Goal: Task Accomplishment & Management: Use online tool/utility

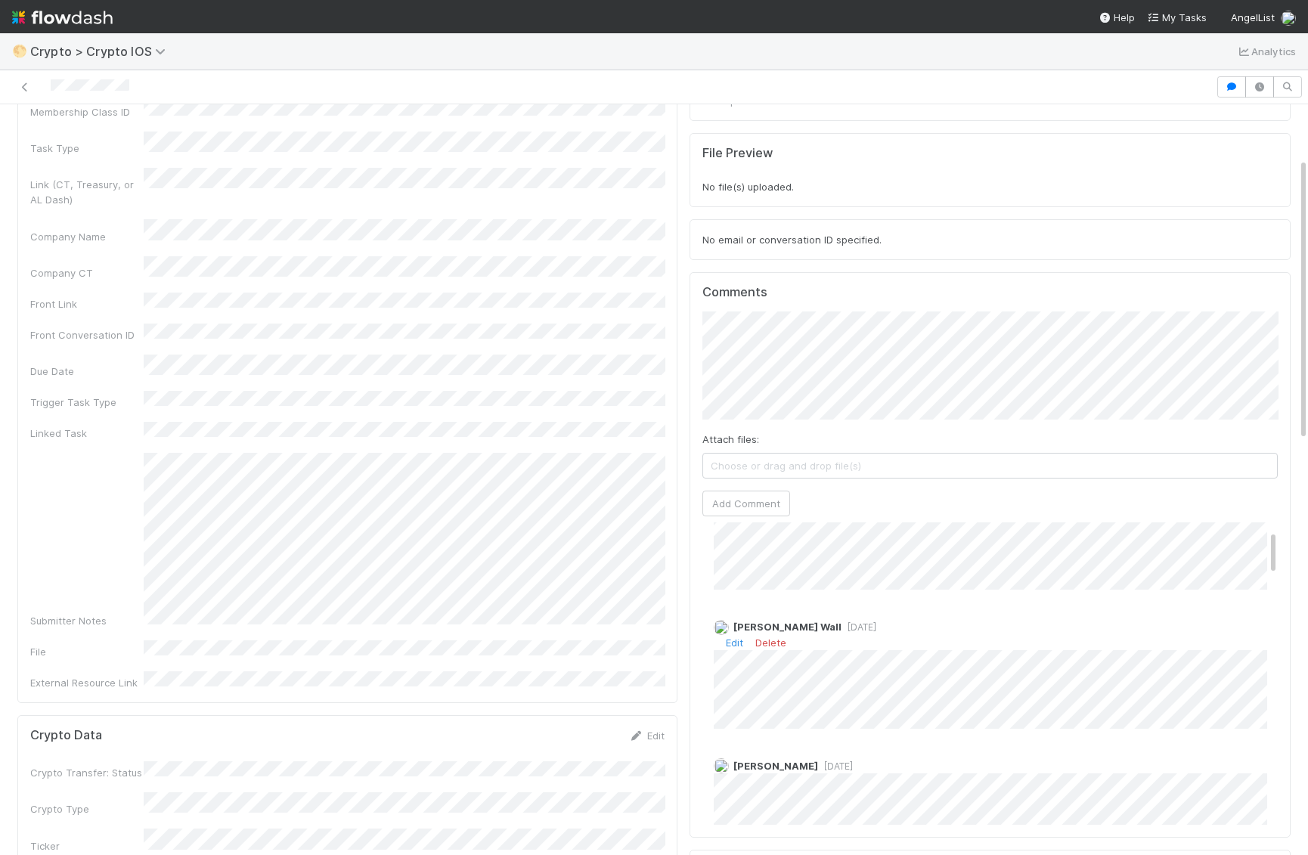
scroll to position [53, 0]
click at [27, 84] on icon at bounding box center [24, 87] width 15 height 10
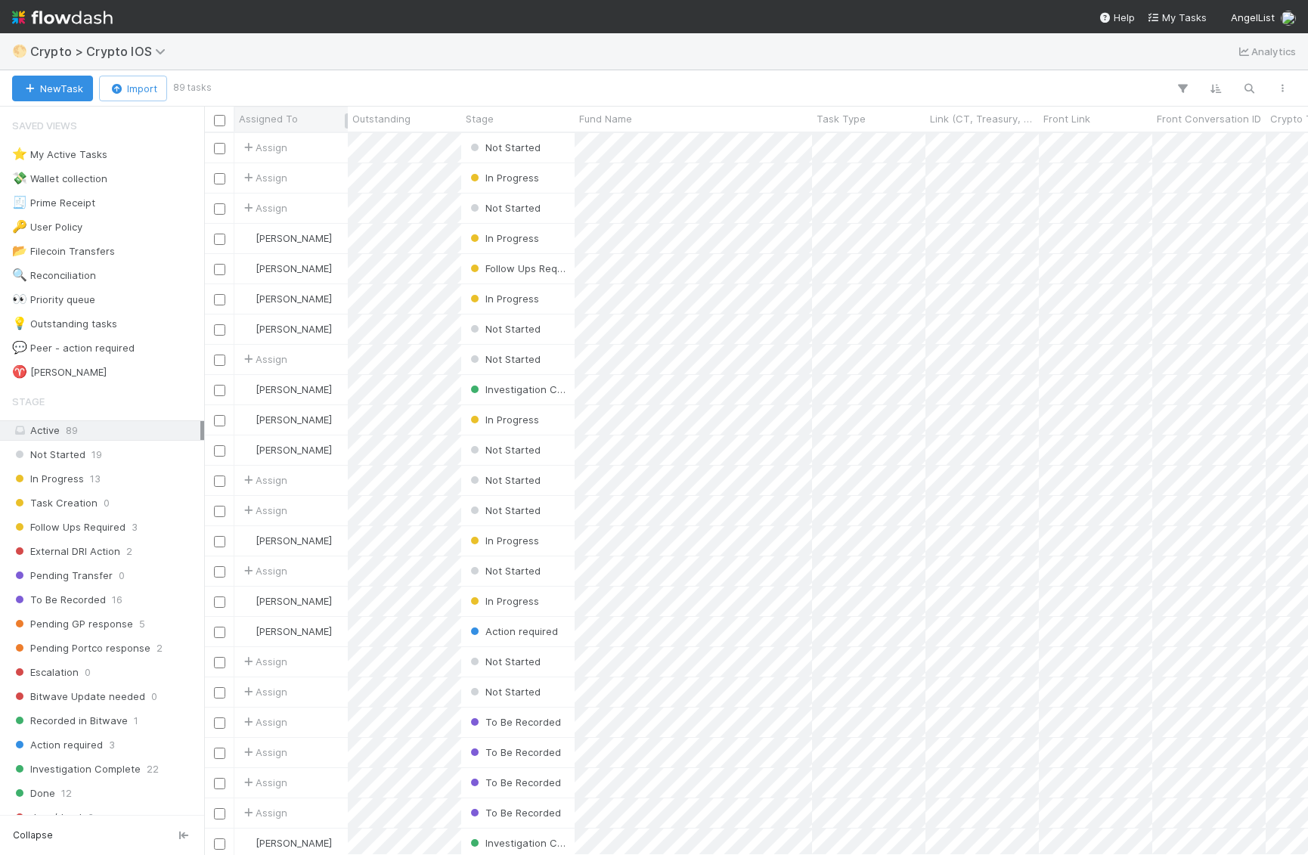
scroll to position [722, 1104]
click at [116, 160] on span "1" at bounding box center [115, 154] width 5 height 19
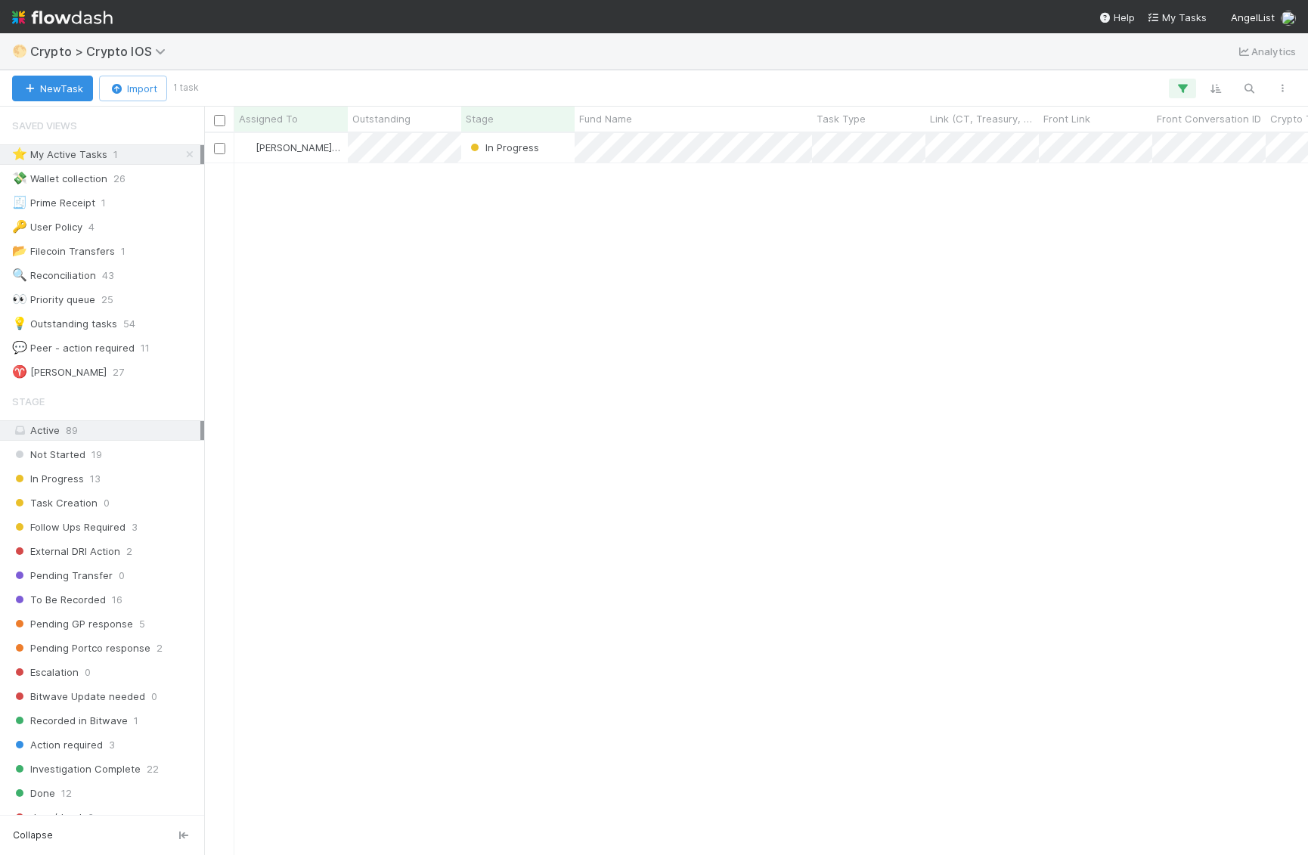
scroll to position [722, 1104]
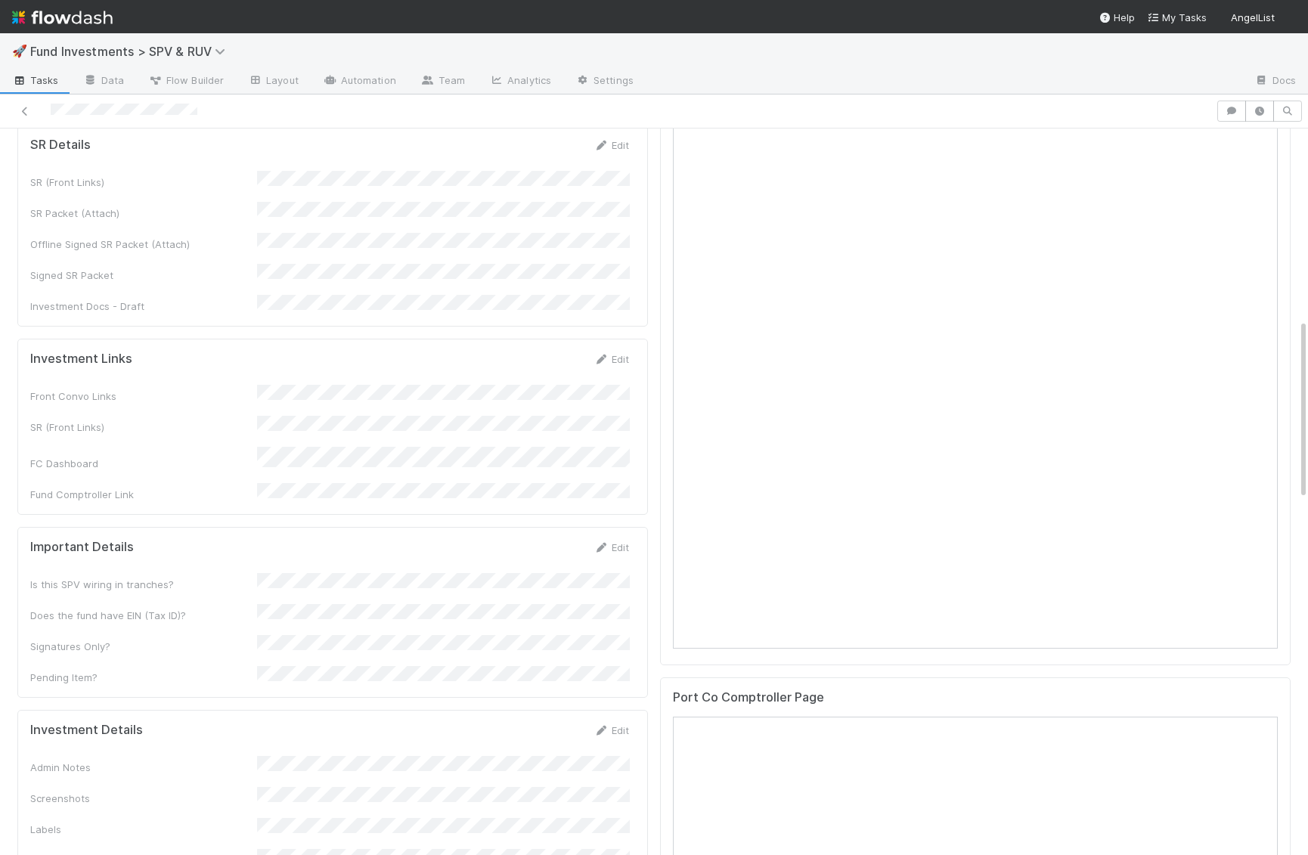
scroll to position [767, 0]
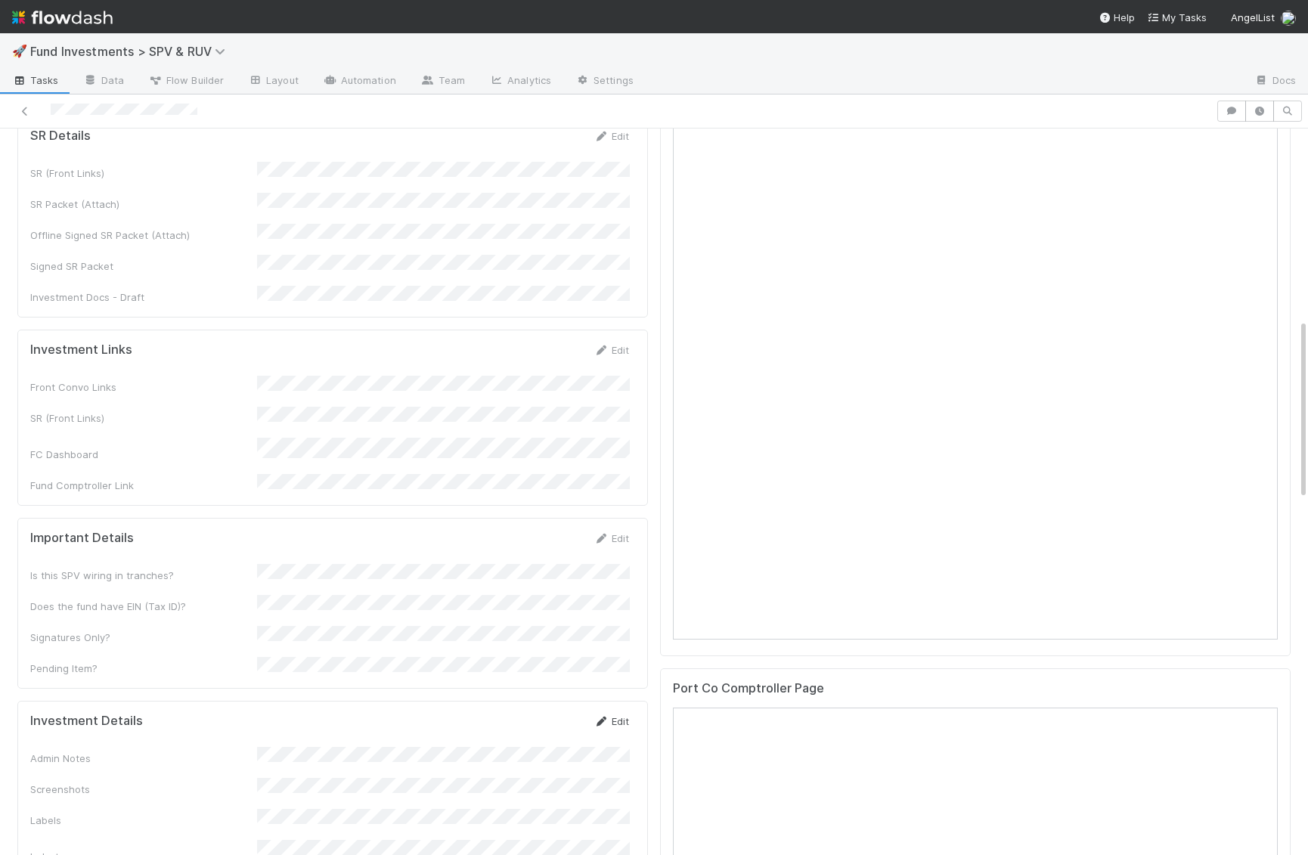
click at [614, 715] on link "Edit" at bounding box center [611, 721] width 36 height 12
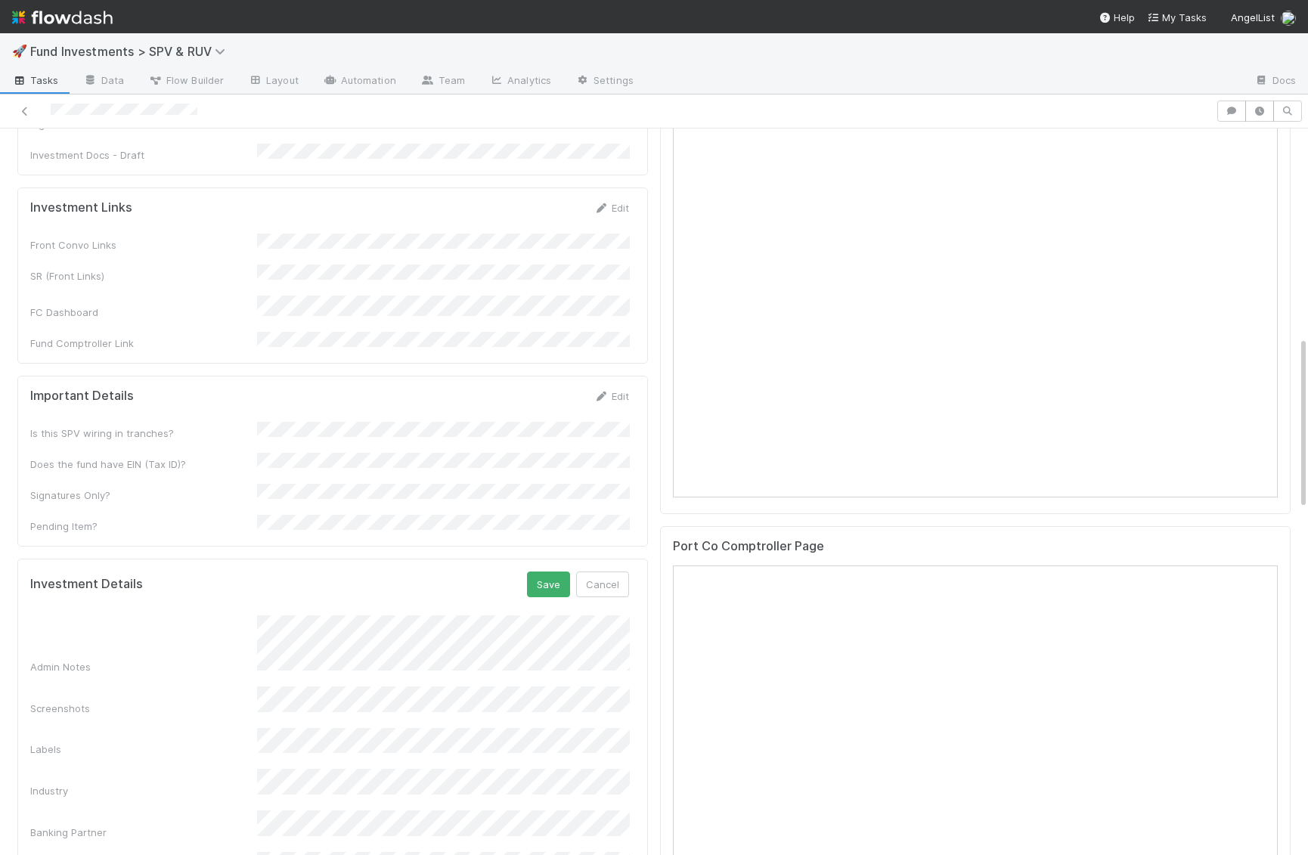
scroll to position [935, 0]
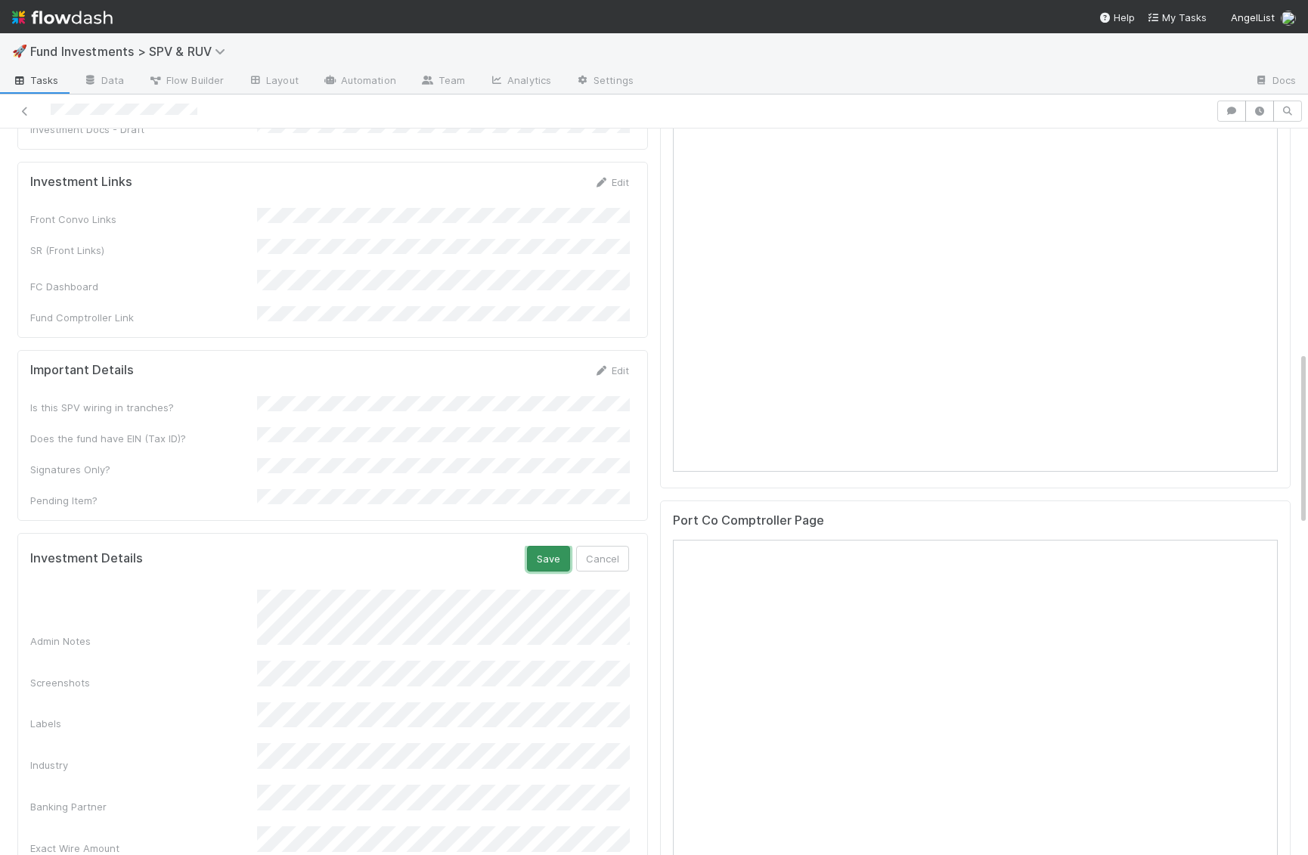
click at [555, 546] on button "Save" at bounding box center [548, 559] width 43 height 26
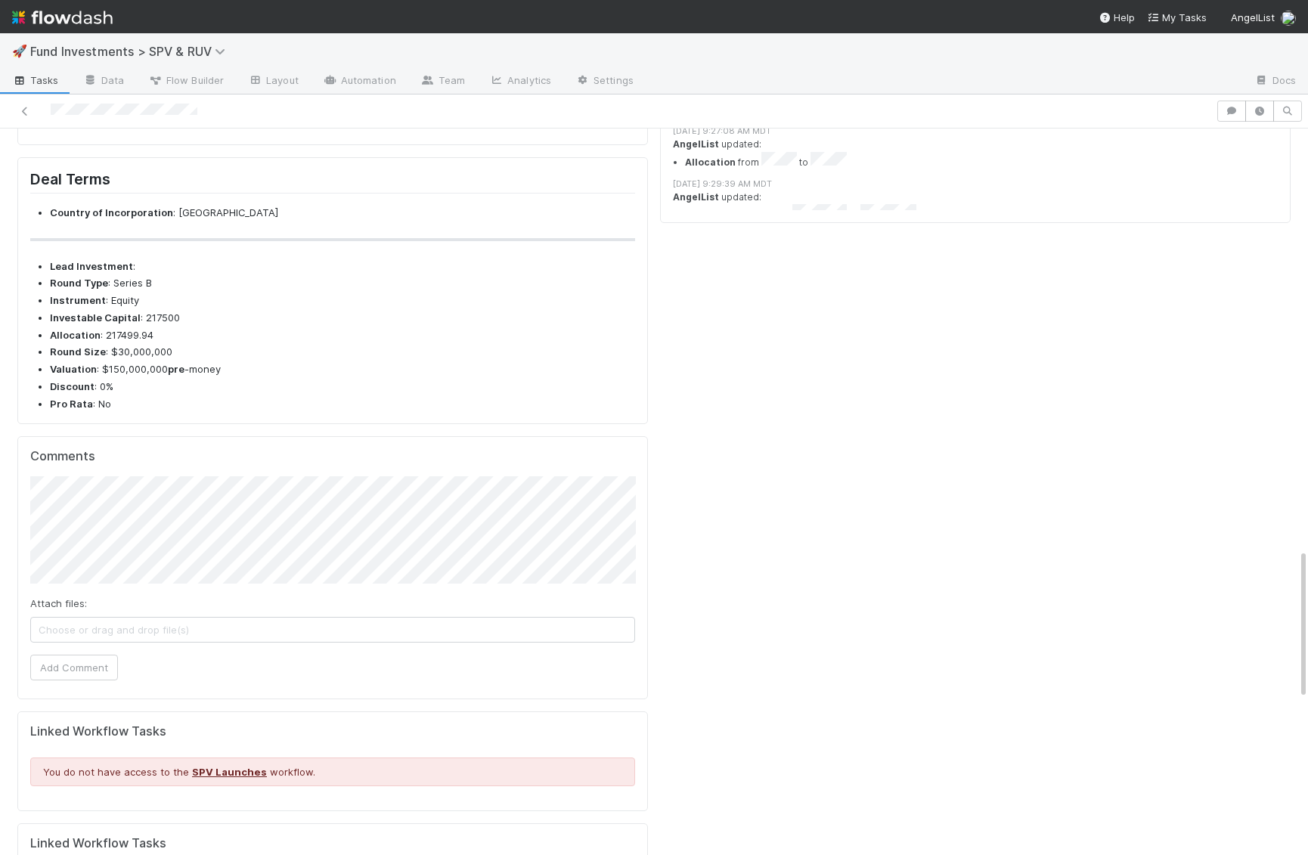
scroll to position [2147, 0]
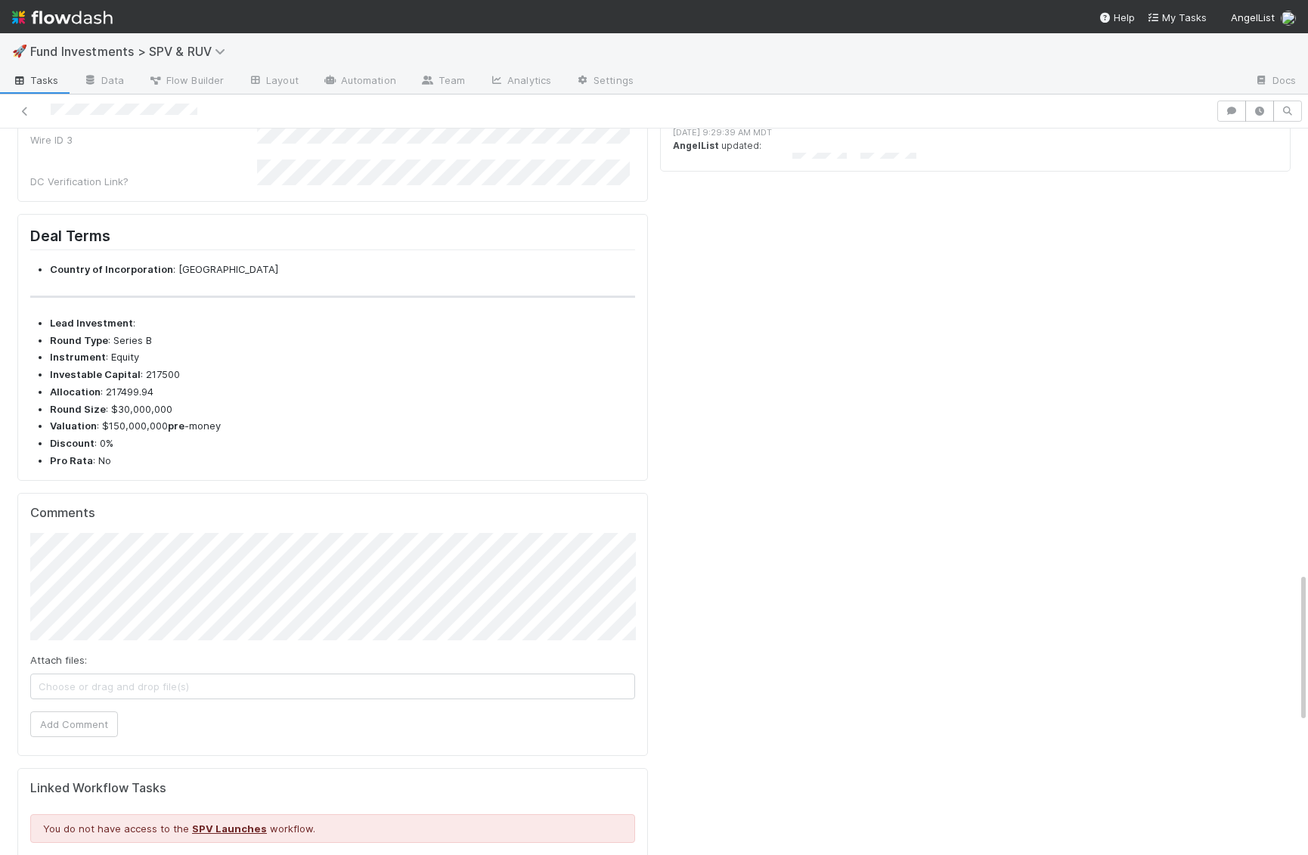
click at [144, 64] on div "Wire ID 1" at bounding box center [143, 56] width 227 height 15
click at [556, 187] on form "Wire Details Save Cancel Exact Wire Amount Wire Details (Text) Wire Details (At…" at bounding box center [329, 13] width 599 height 352
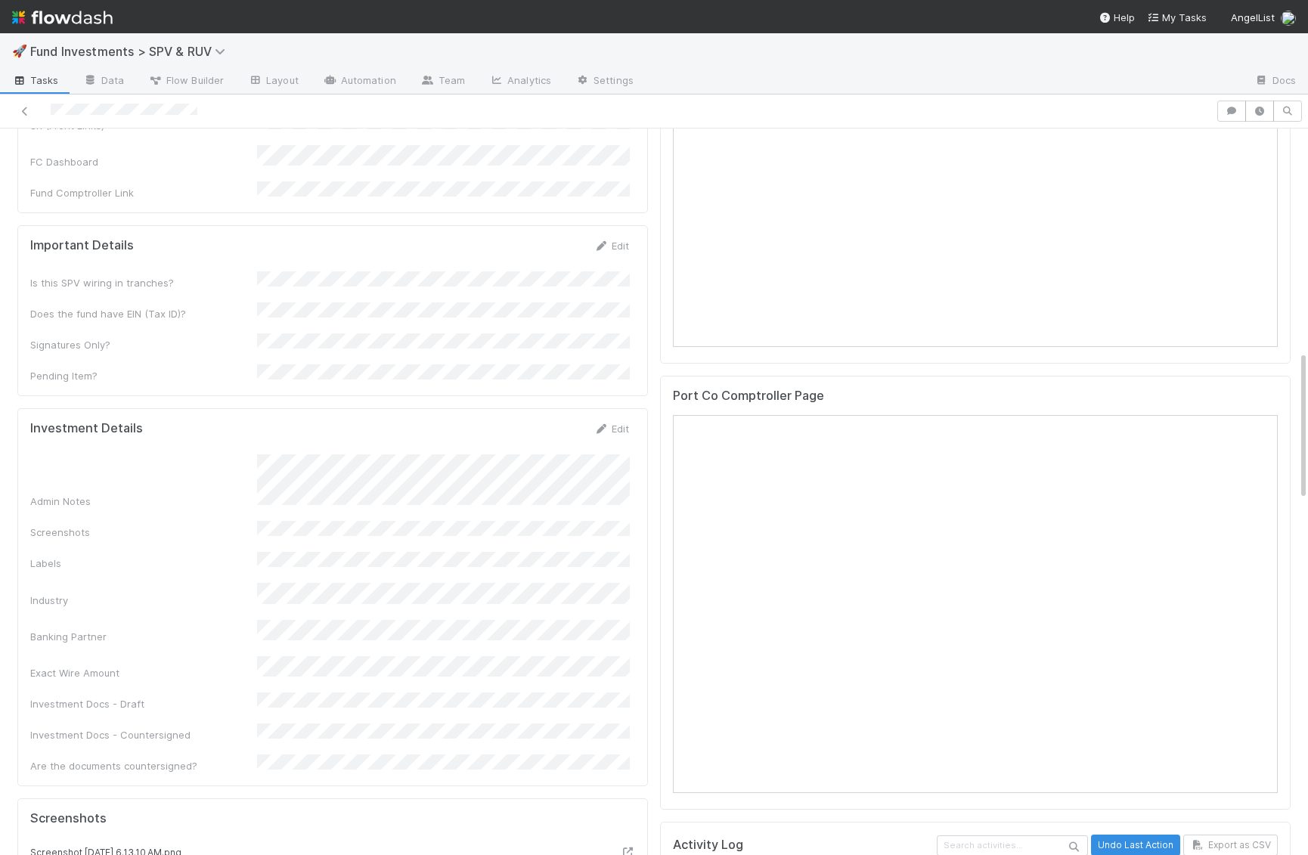
scroll to position [1074, 0]
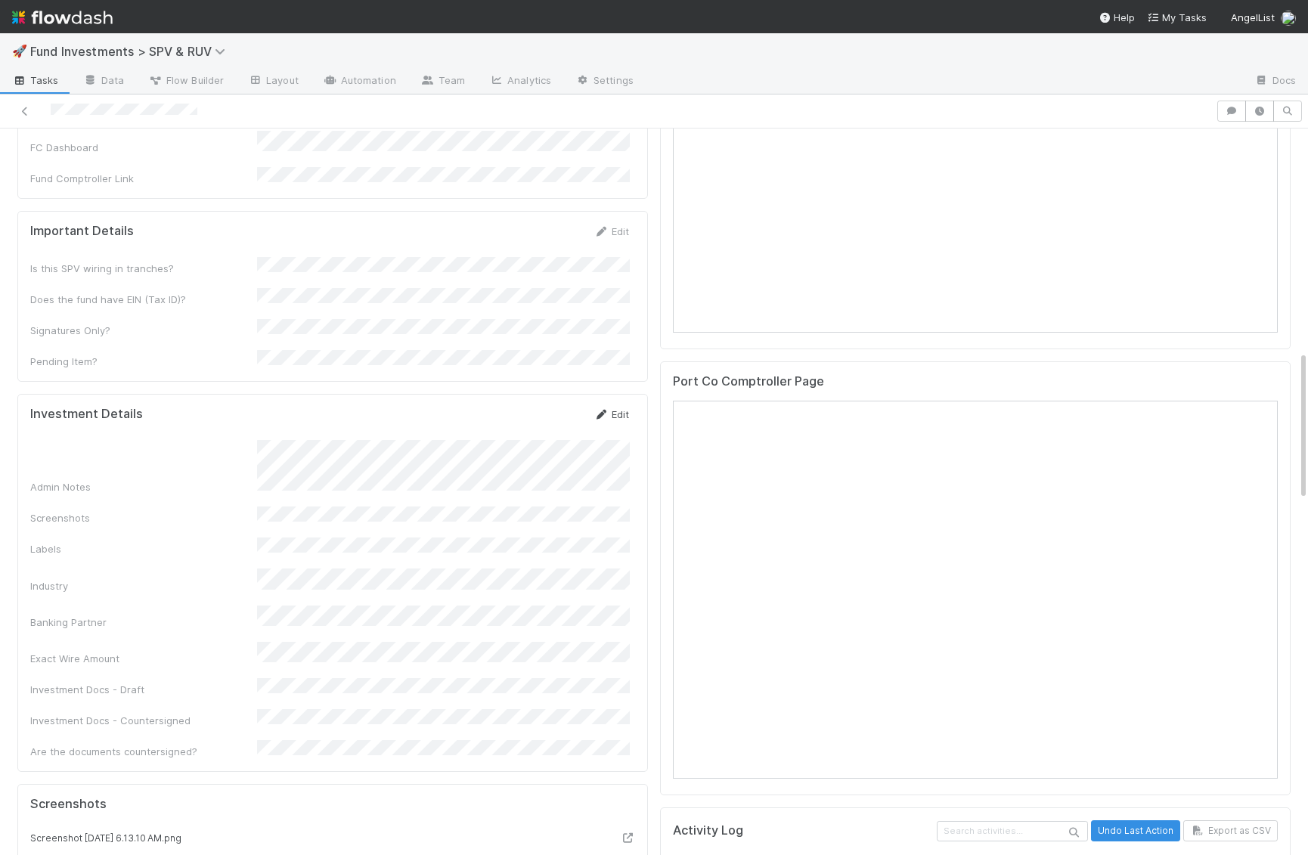
click at [616, 408] on link "Edit" at bounding box center [611, 414] width 36 height 12
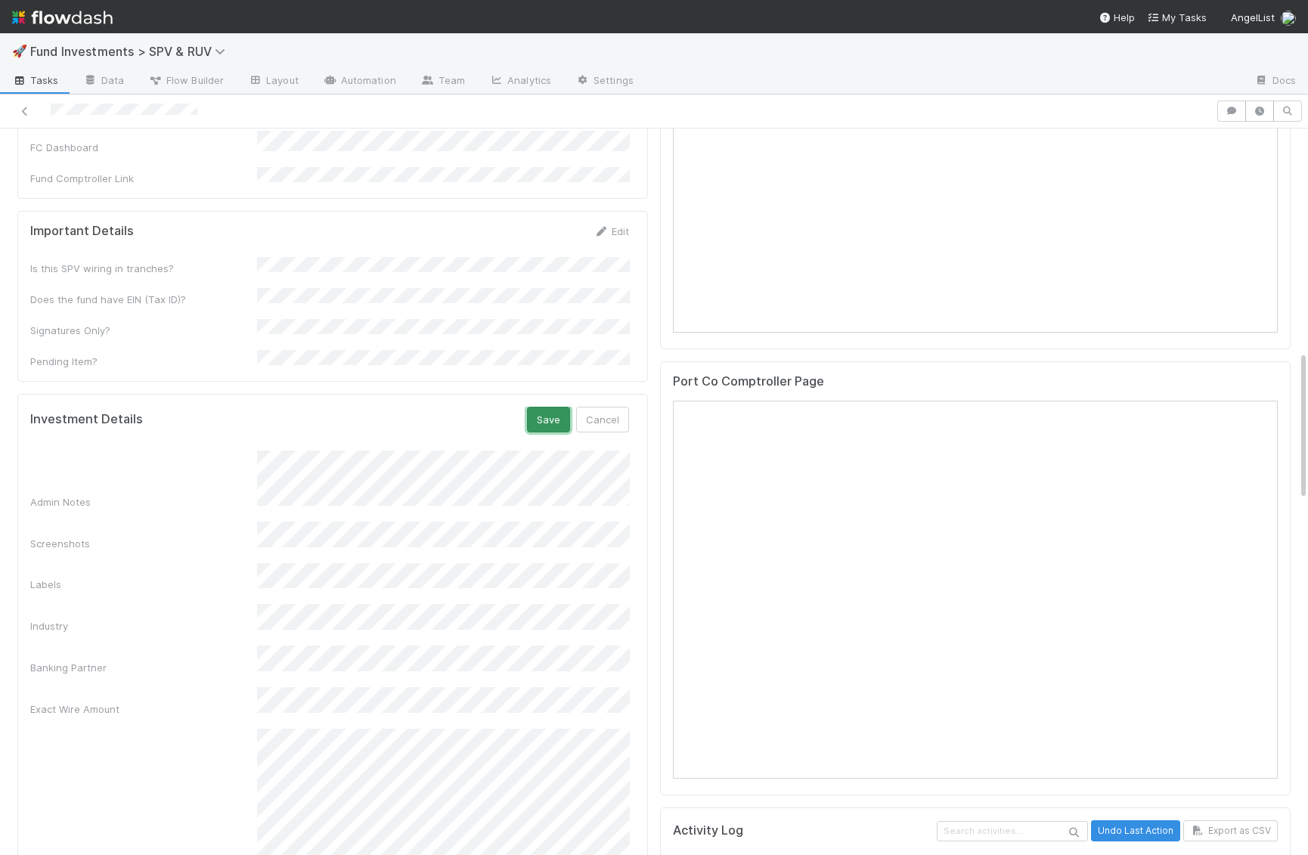
click at [548, 407] on button "Save" at bounding box center [548, 420] width 43 height 26
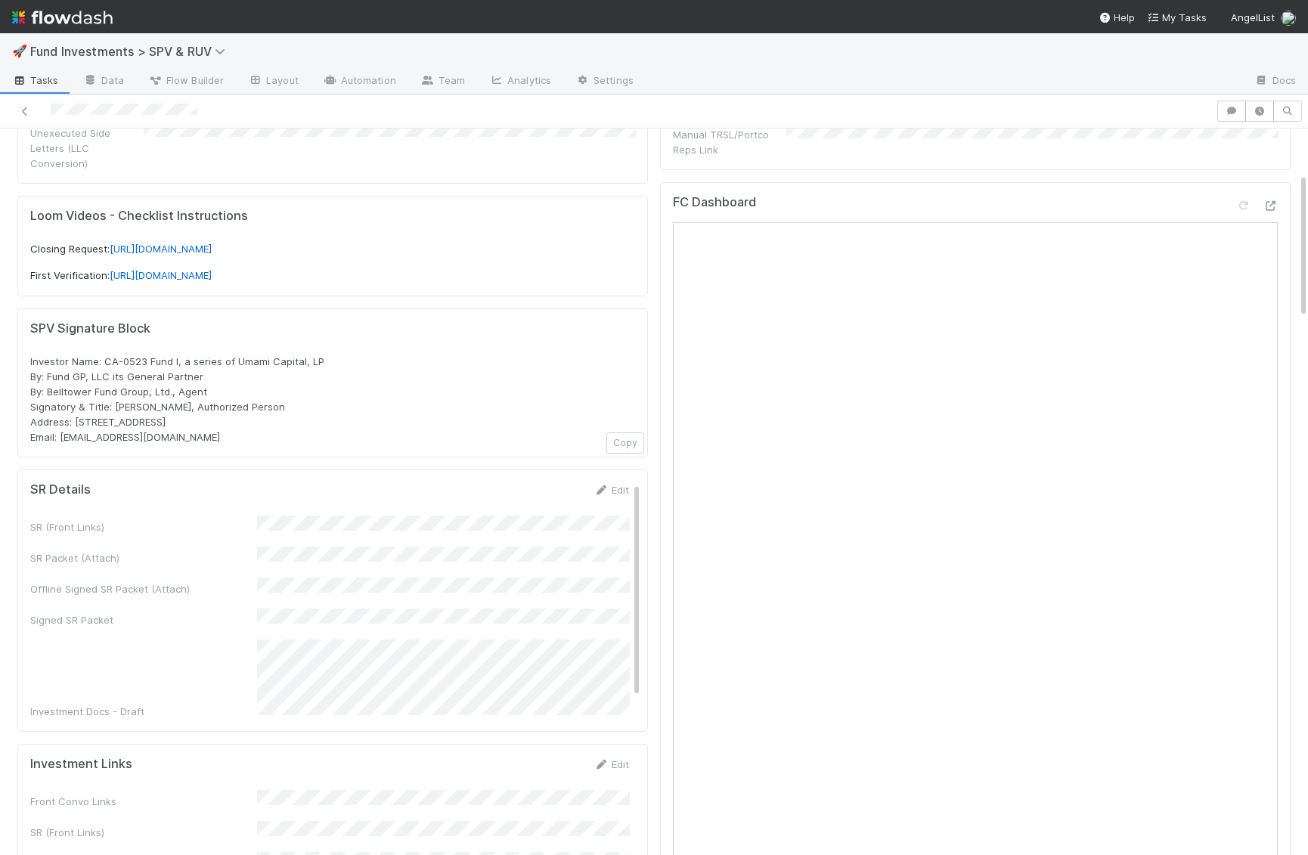
scroll to position [0, 0]
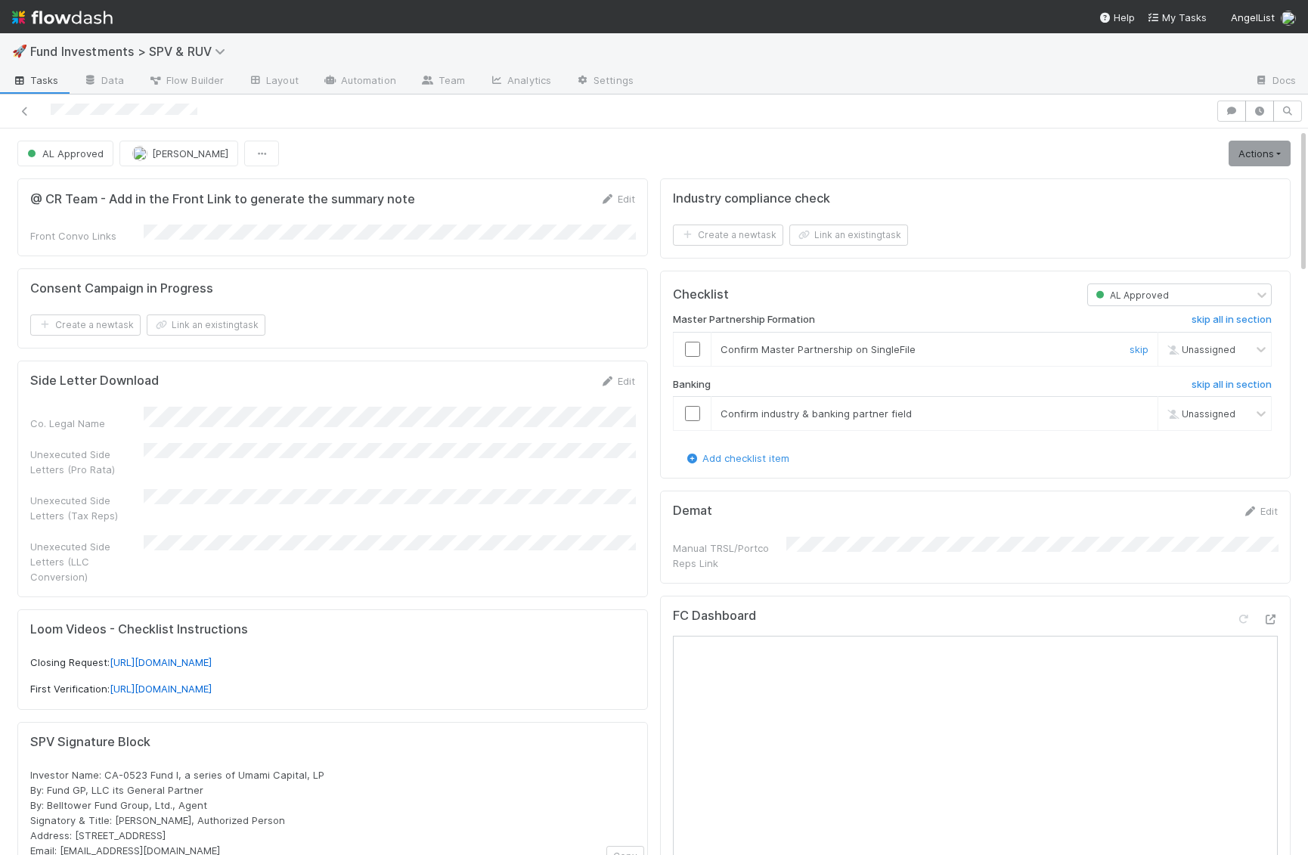
click at [692, 348] on input "checkbox" at bounding box center [692, 349] width 15 height 15
click at [694, 407] on input "checkbox" at bounding box center [692, 413] width 15 height 15
click at [686, 342] on input "checkbox" at bounding box center [692, 349] width 15 height 15
click at [1266, 155] on link "Actions" at bounding box center [1260, 154] width 62 height 26
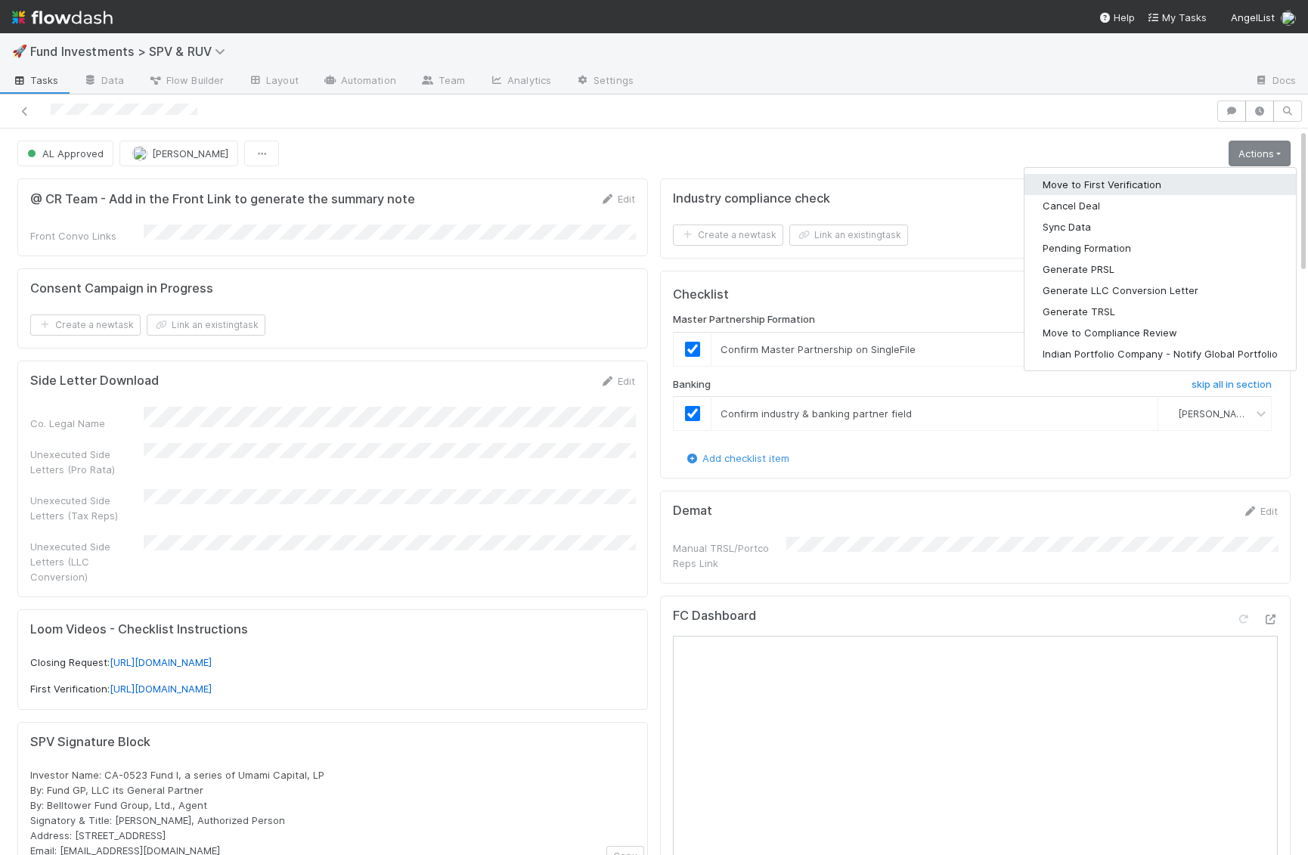
click at [1251, 178] on button "Move to First Verification" at bounding box center [1159, 184] width 271 height 21
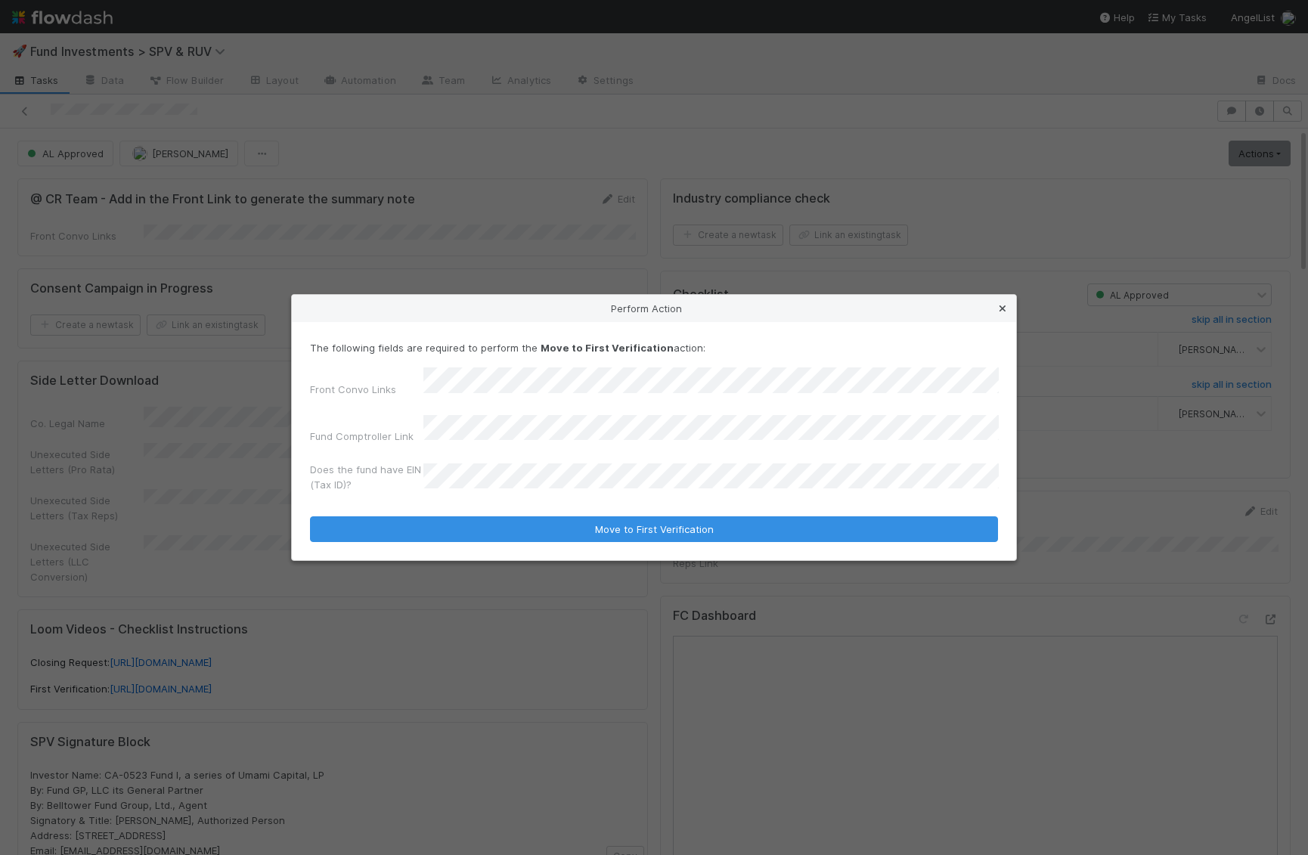
click at [1002, 314] on icon at bounding box center [1002, 309] width 15 height 10
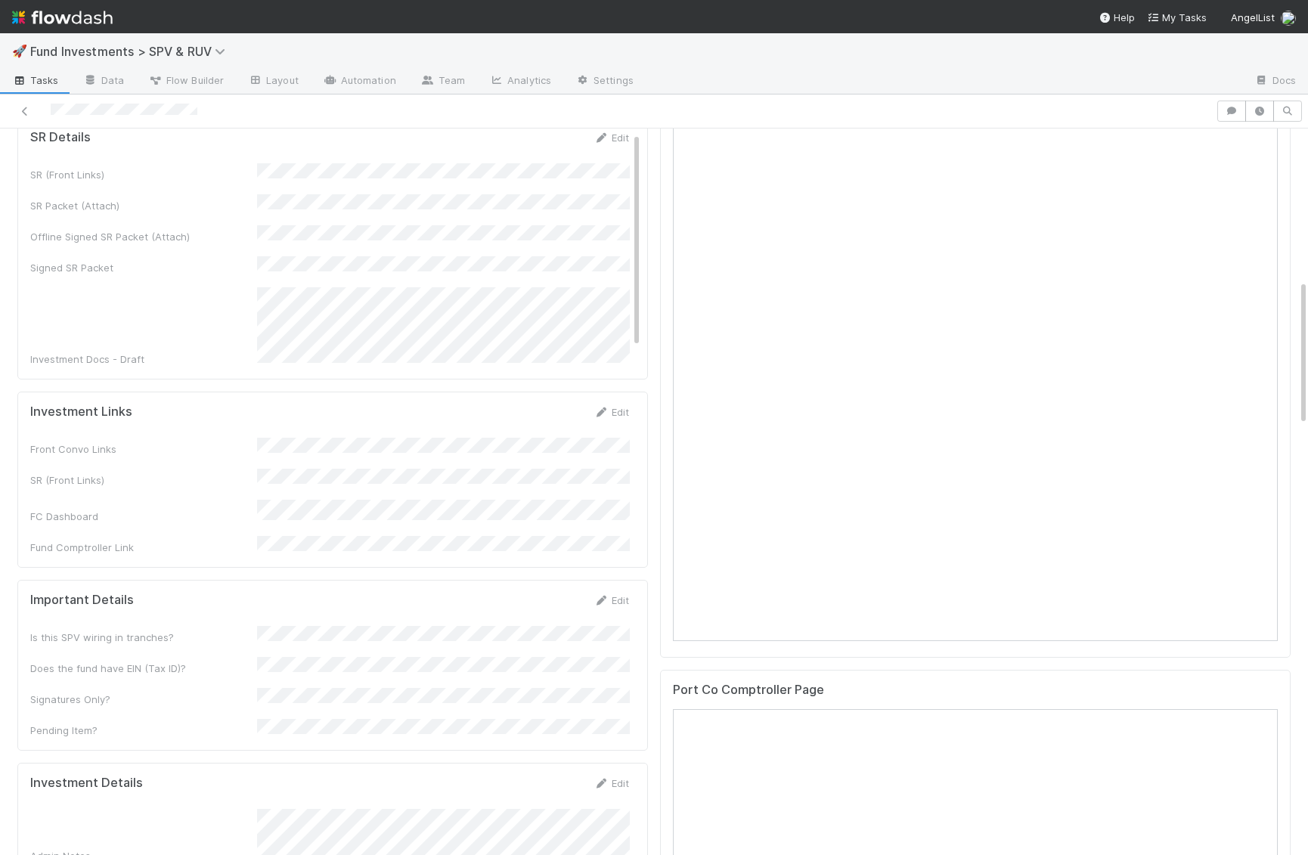
scroll to position [772, 0]
click at [619, 400] on link "Edit" at bounding box center [611, 406] width 36 height 12
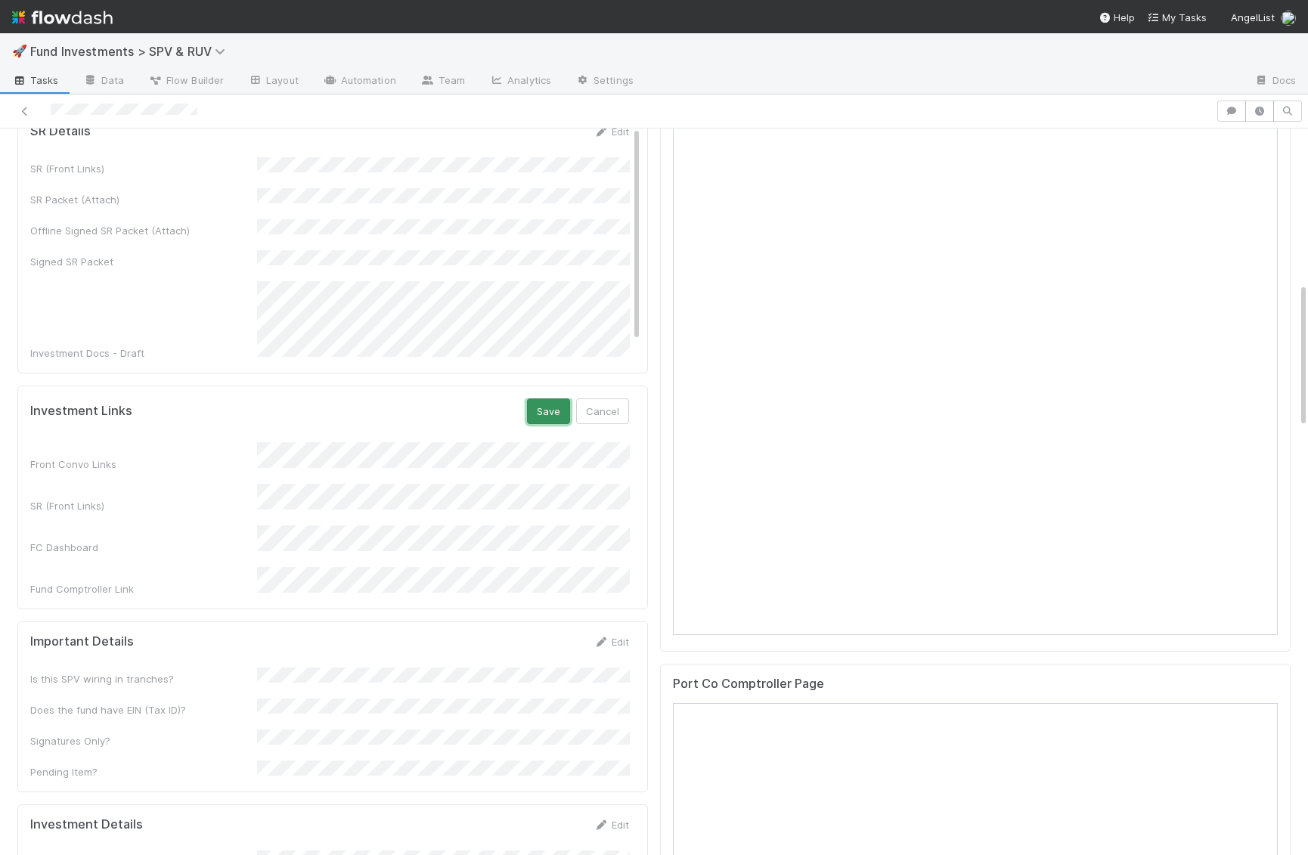
click at [553, 398] on button "Save" at bounding box center [548, 411] width 43 height 26
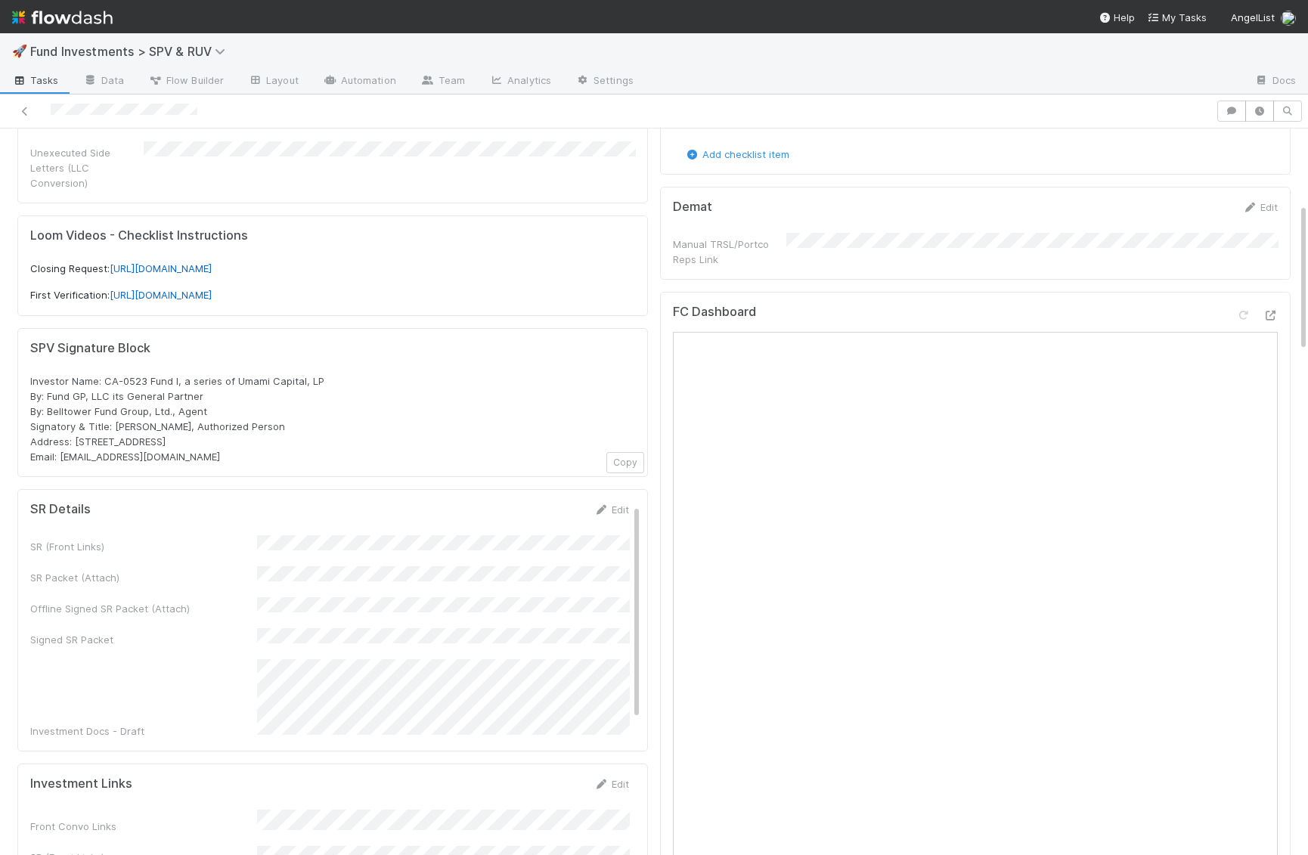
scroll to position [448, 0]
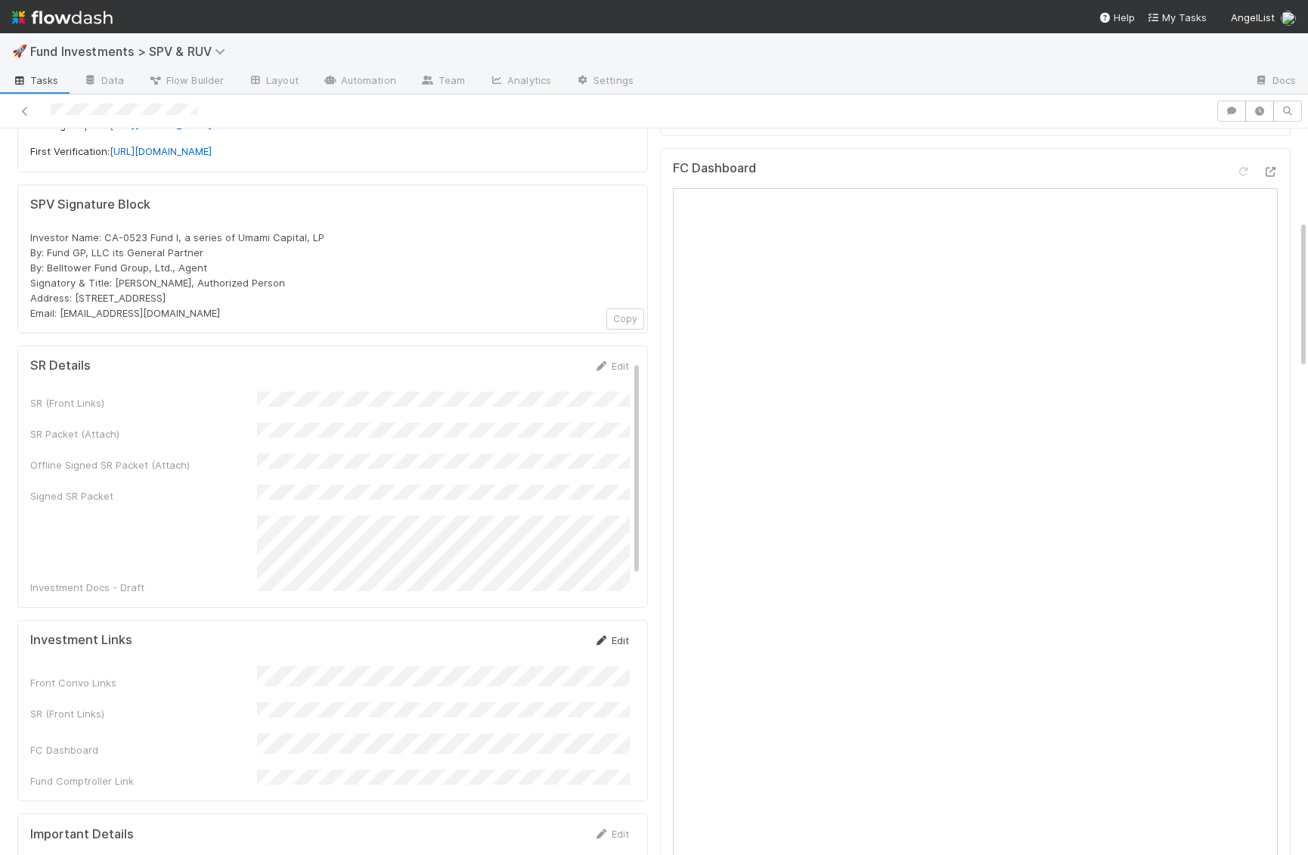
click at [620, 634] on link "Edit" at bounding box center [611, 640] width 36 height 12
click at [535, 633] on button "Save" at bounding box center [548, 646] width 43 height 26
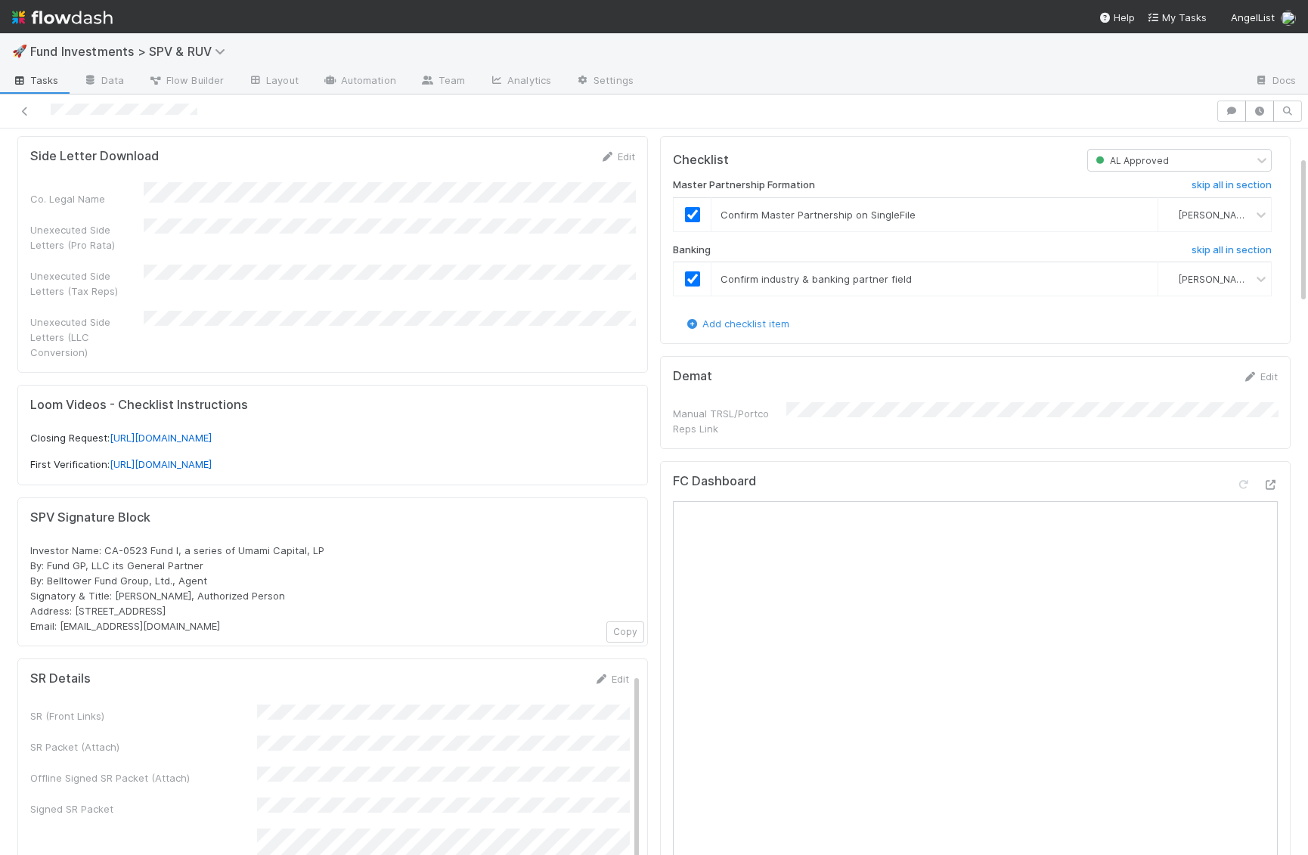
scroll to position [0, 0]
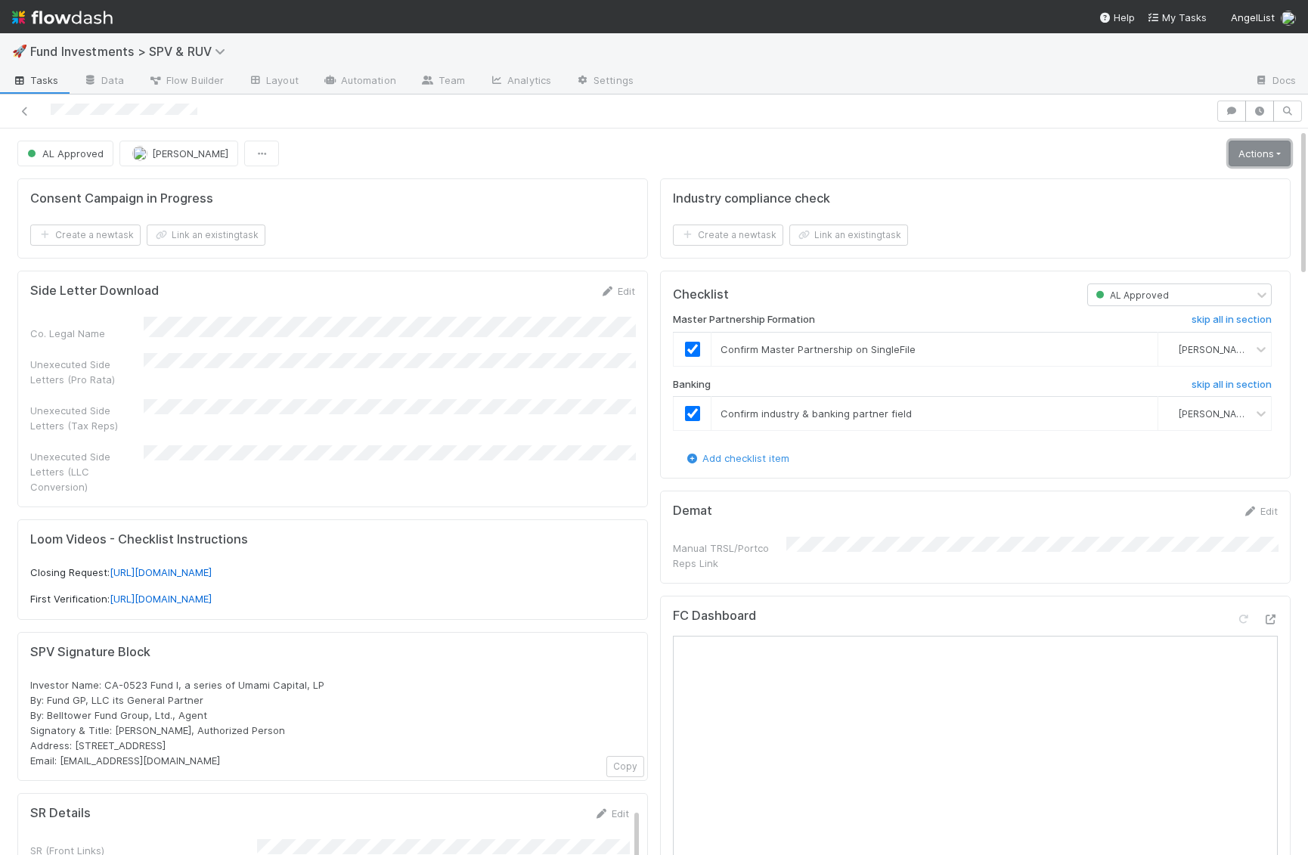
click at [1279, 154] on link "Actions" at bounding box center [1260, 154] width 62 height 26
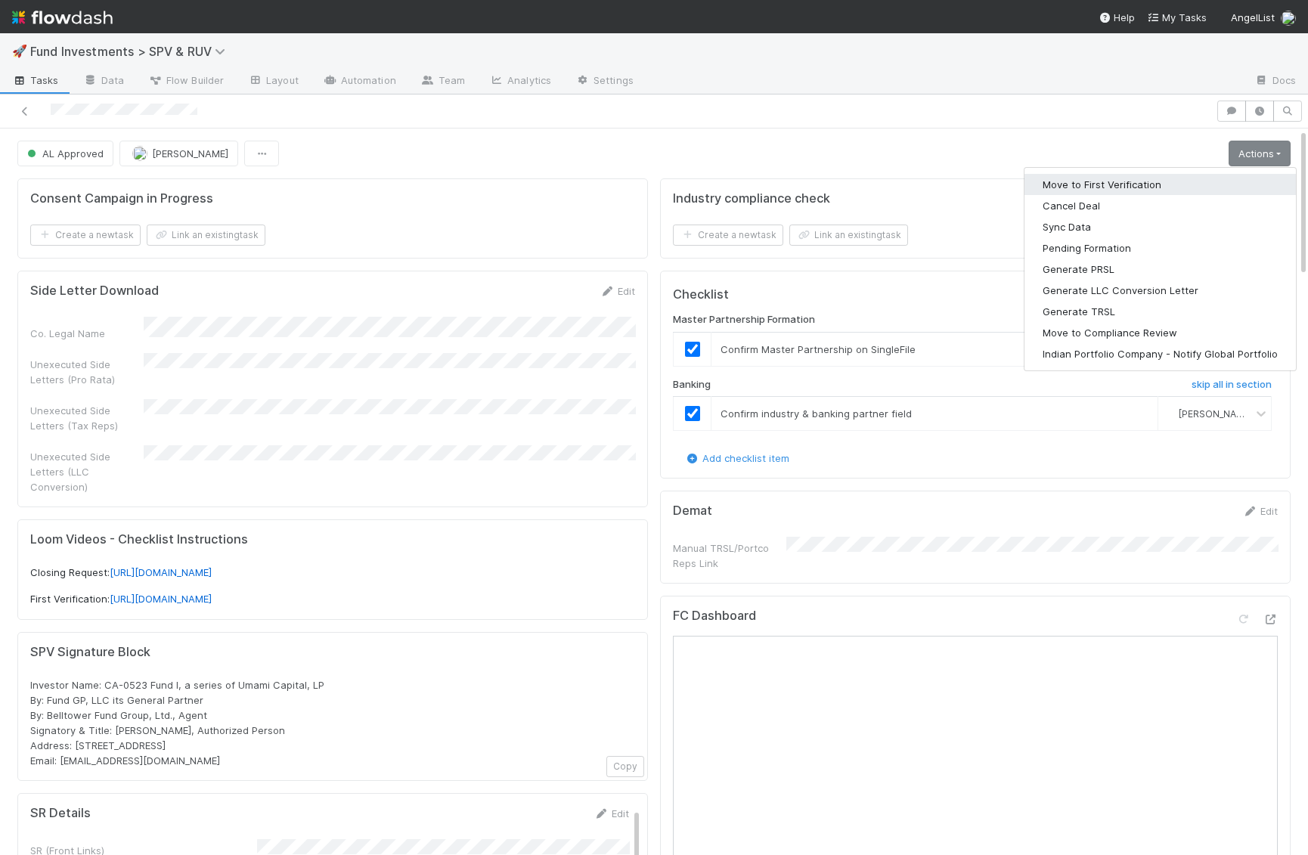
click at [1229, 182] on button "Move to First Verification" at bounding box center [1159, 184] width 271 height 21
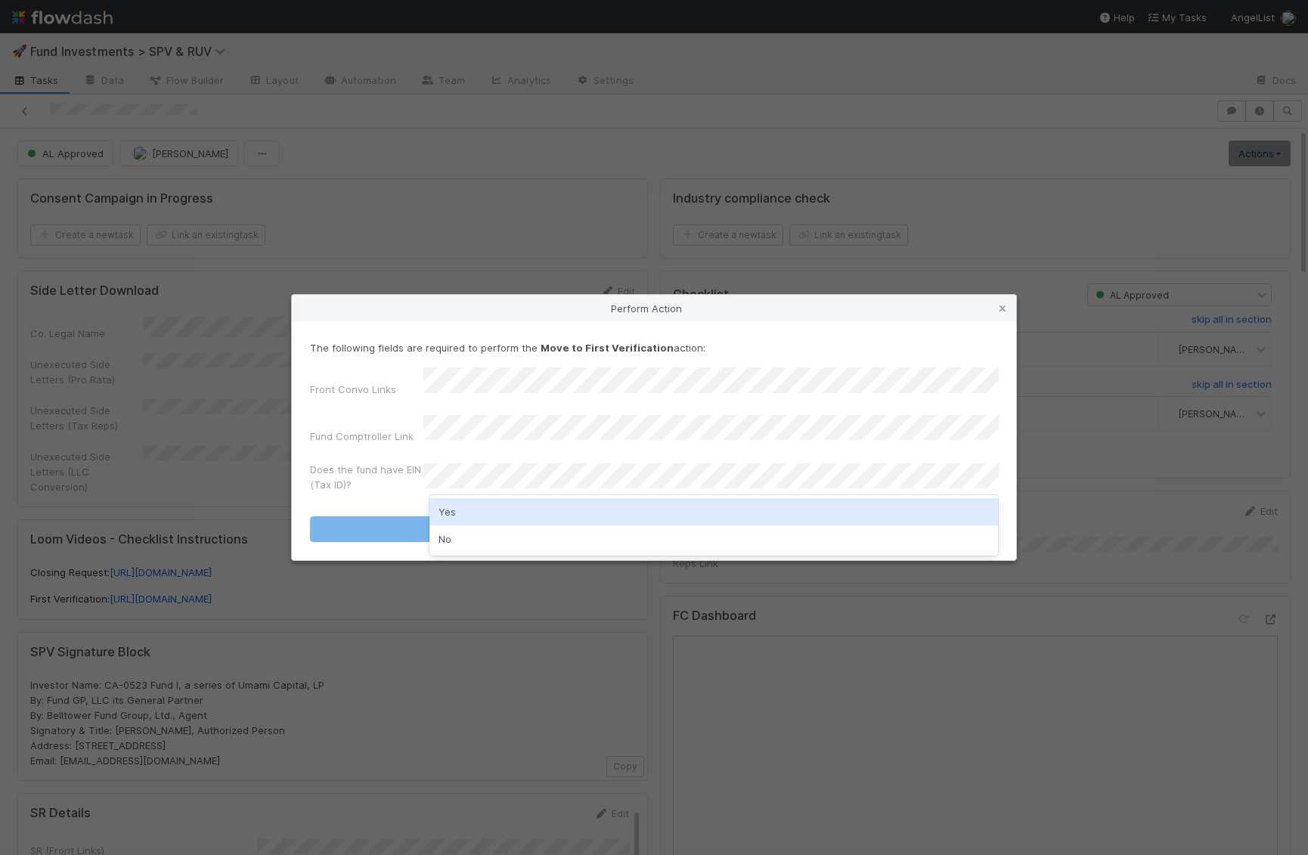
click at [469, 516] on div "Yes" at bounding box center [713, 511] width 569 height 27
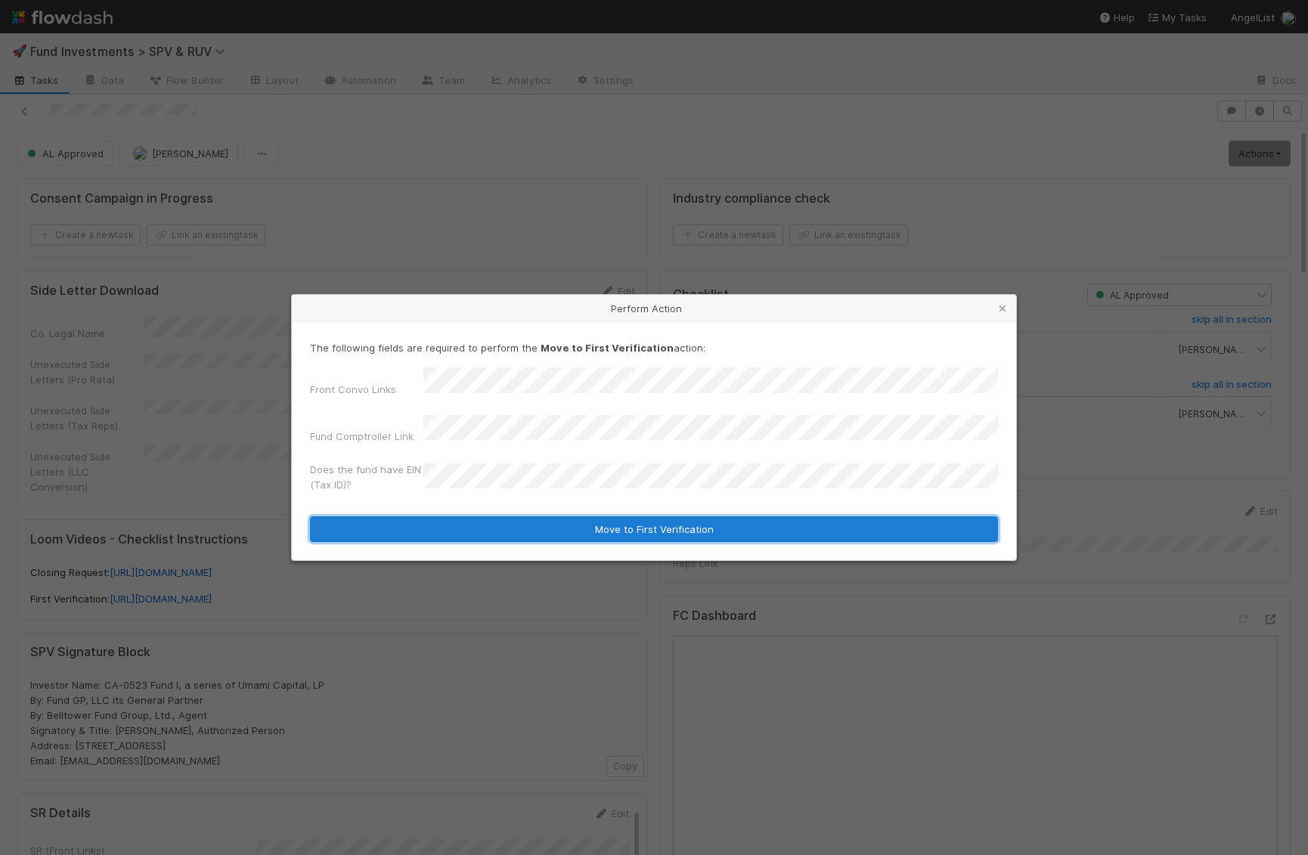
click at [469, 525] on button "Move to First Verification" at bounding box center [654, 529] width 688 height 26
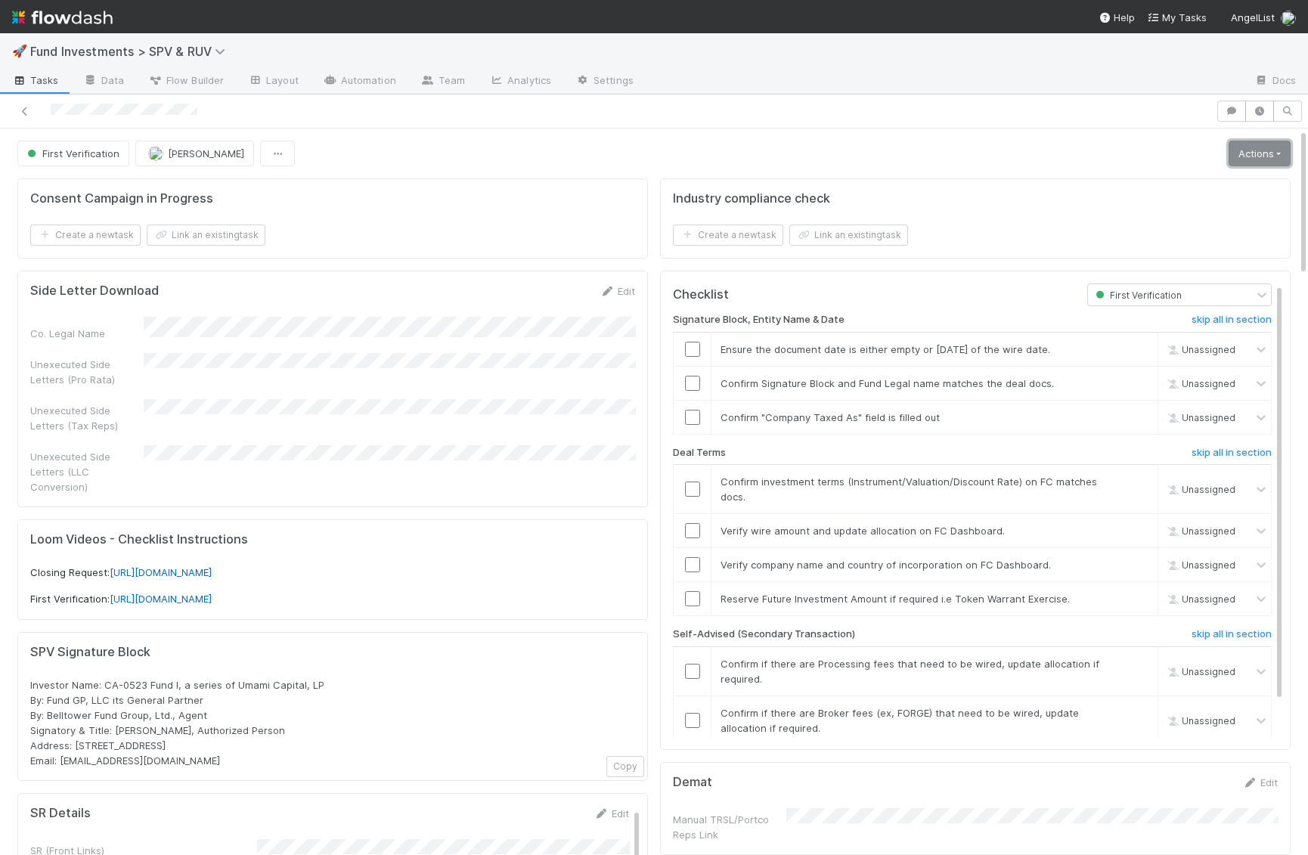
click at [1254, 146] on link "Actions" at bounding box center [1260, 154] width 62 height 26
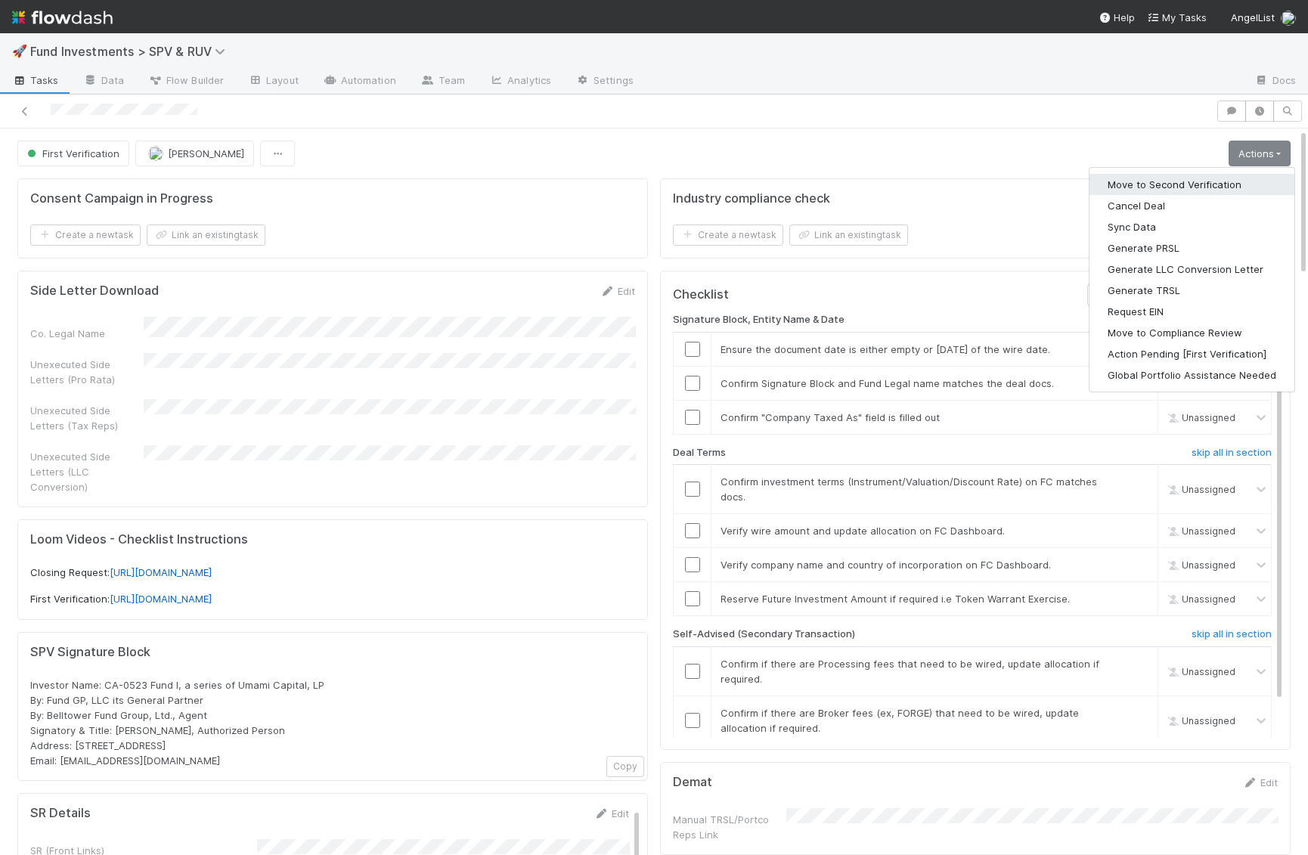
click at [1236, 178] on button "Move to Second Verification" at bounding box center [1191, 184] width 205 height 21
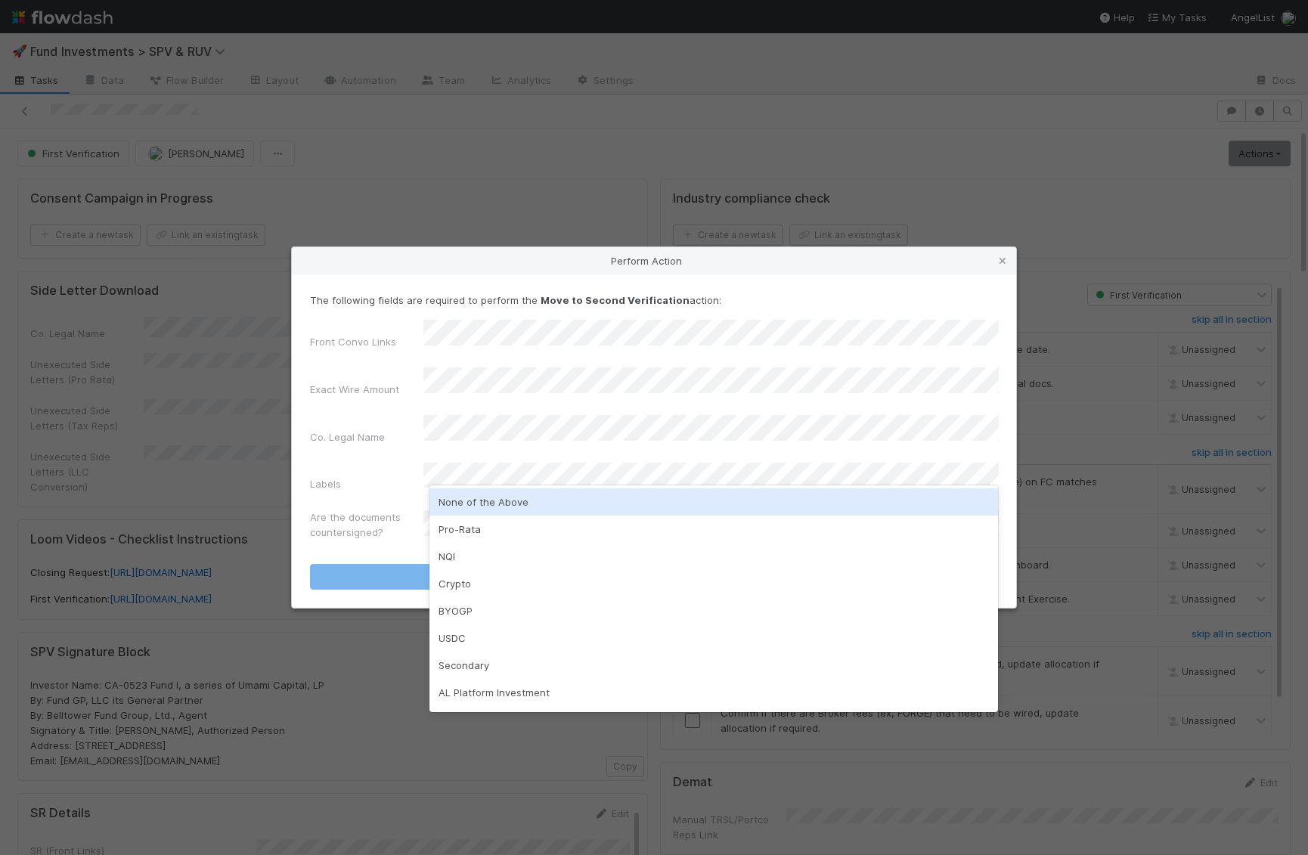
click at [534, 506] on div "None of the Above" at bounding box center [713, 501] width 569 height 27
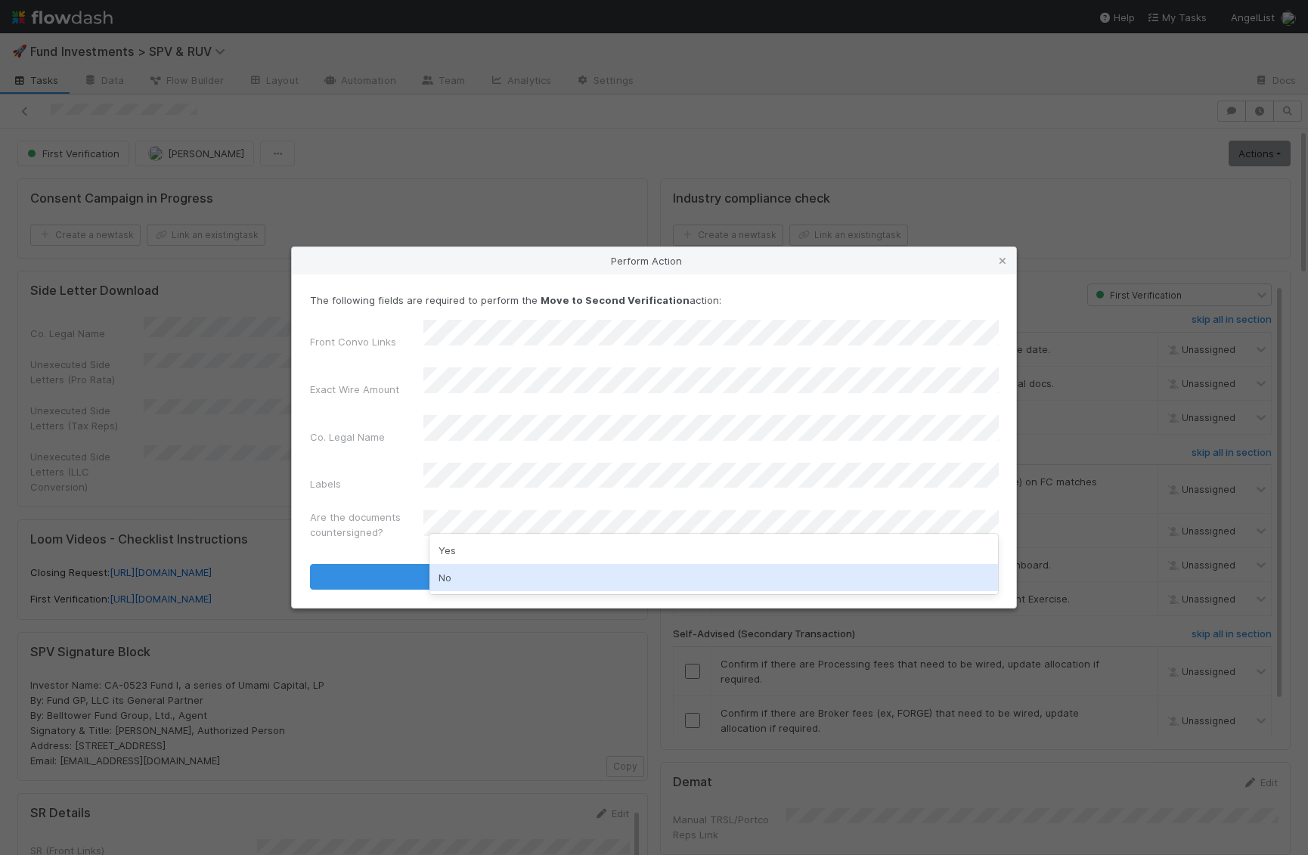
click at [497, 584] on div "No" at bounding box center [713, 577] width 569 height 27
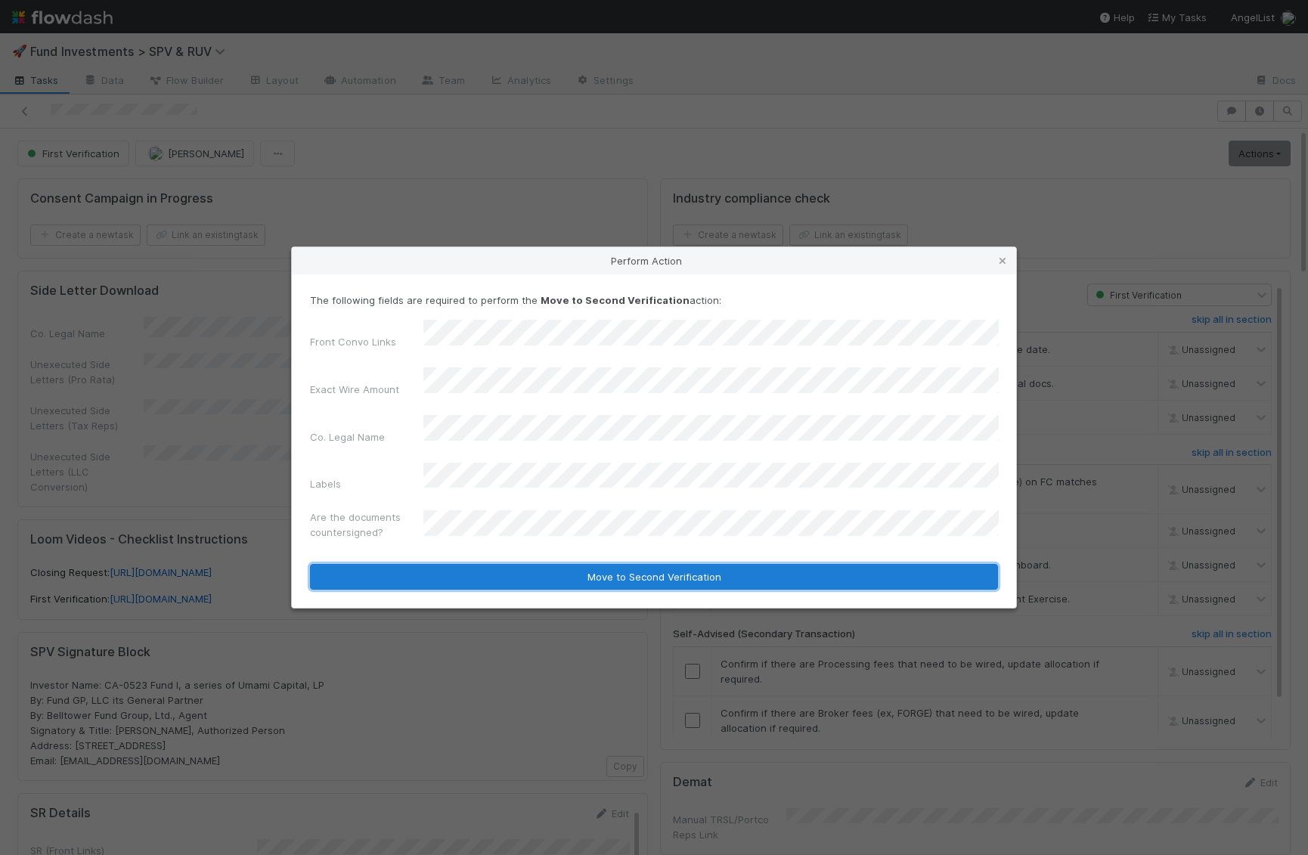
click at [507, 564] on button "Move to Second Verification" at bounding box center [654, 577] width 688 height 26
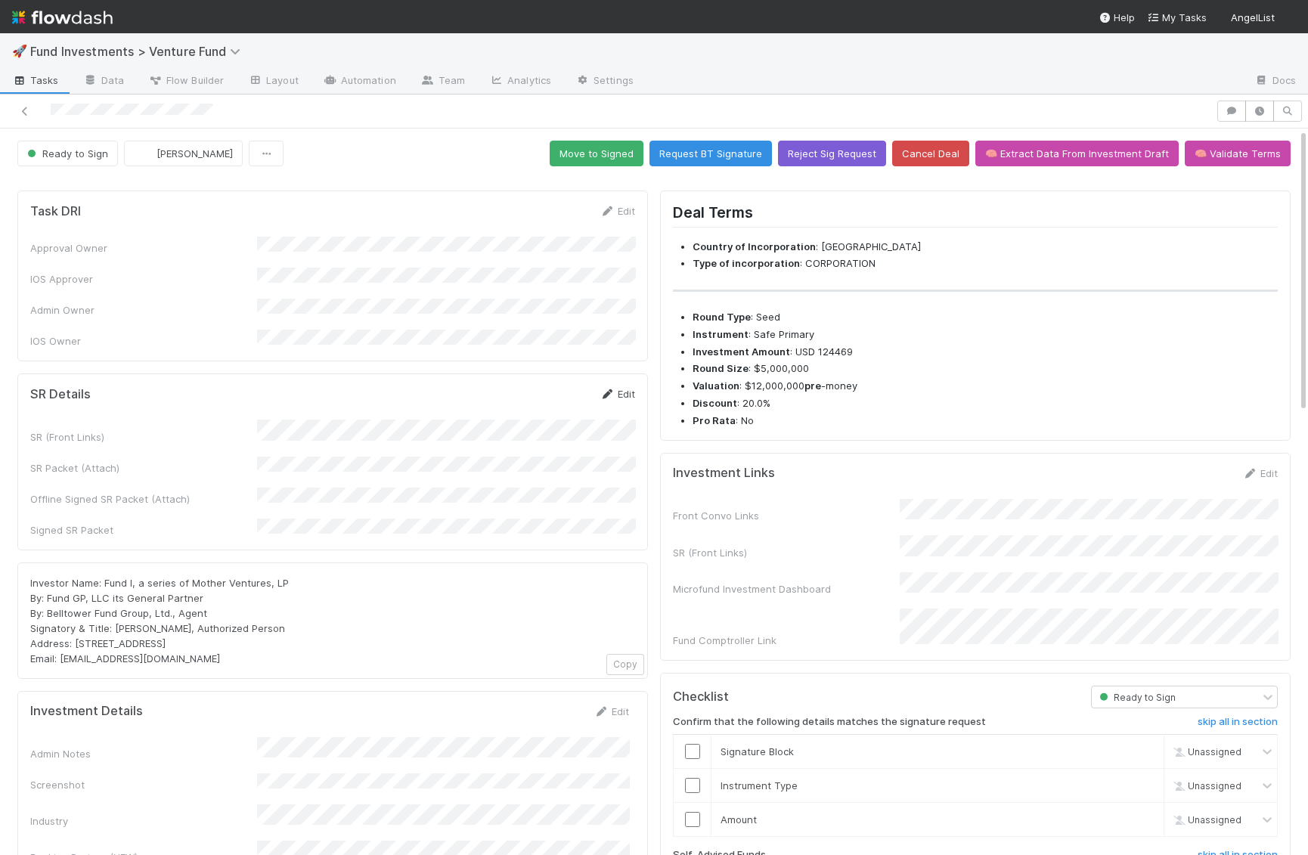
click at [627, 388] on link "Edit" at bounding box center [618, 394] width 36 height 12
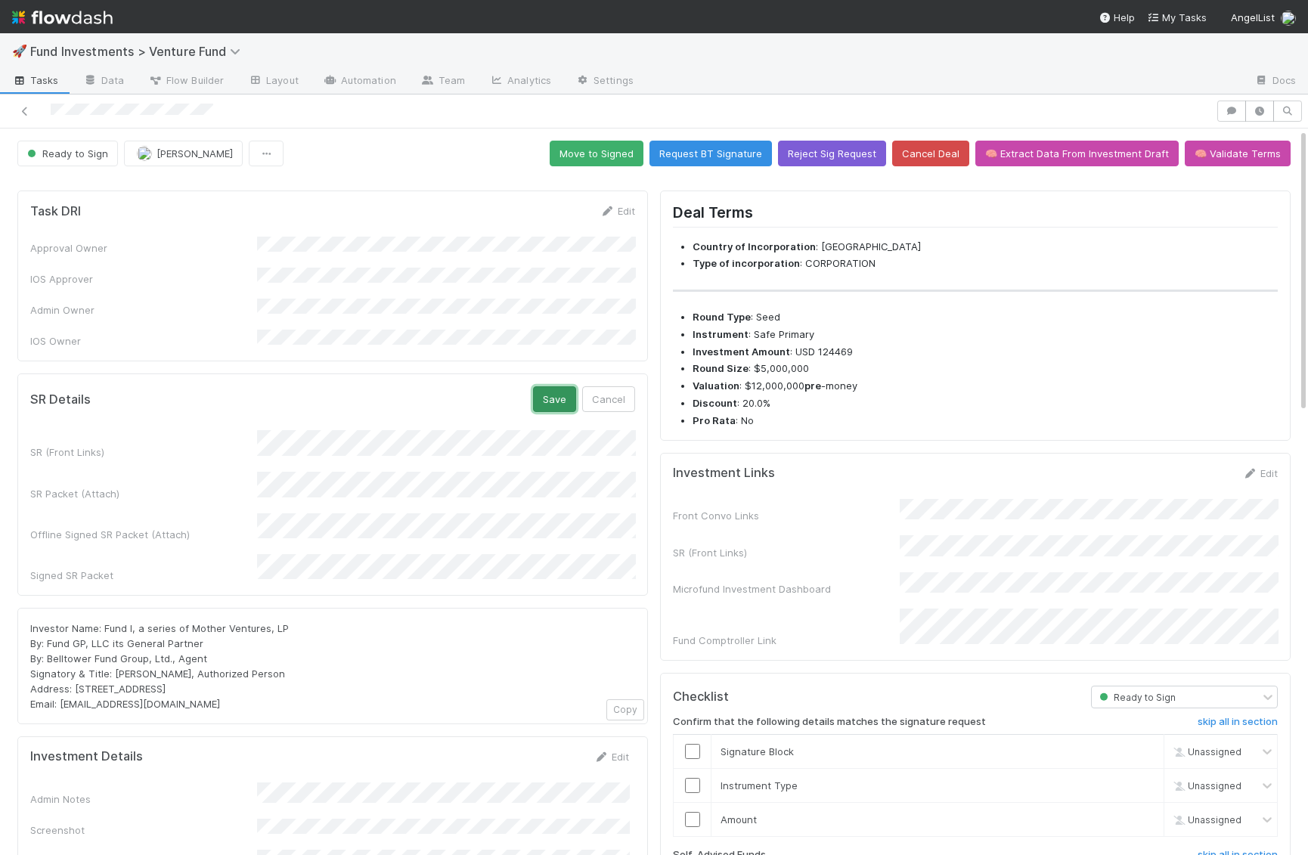
click at [556, 386] on button "Save" at bounding box center [554, 399] width 43 height 26
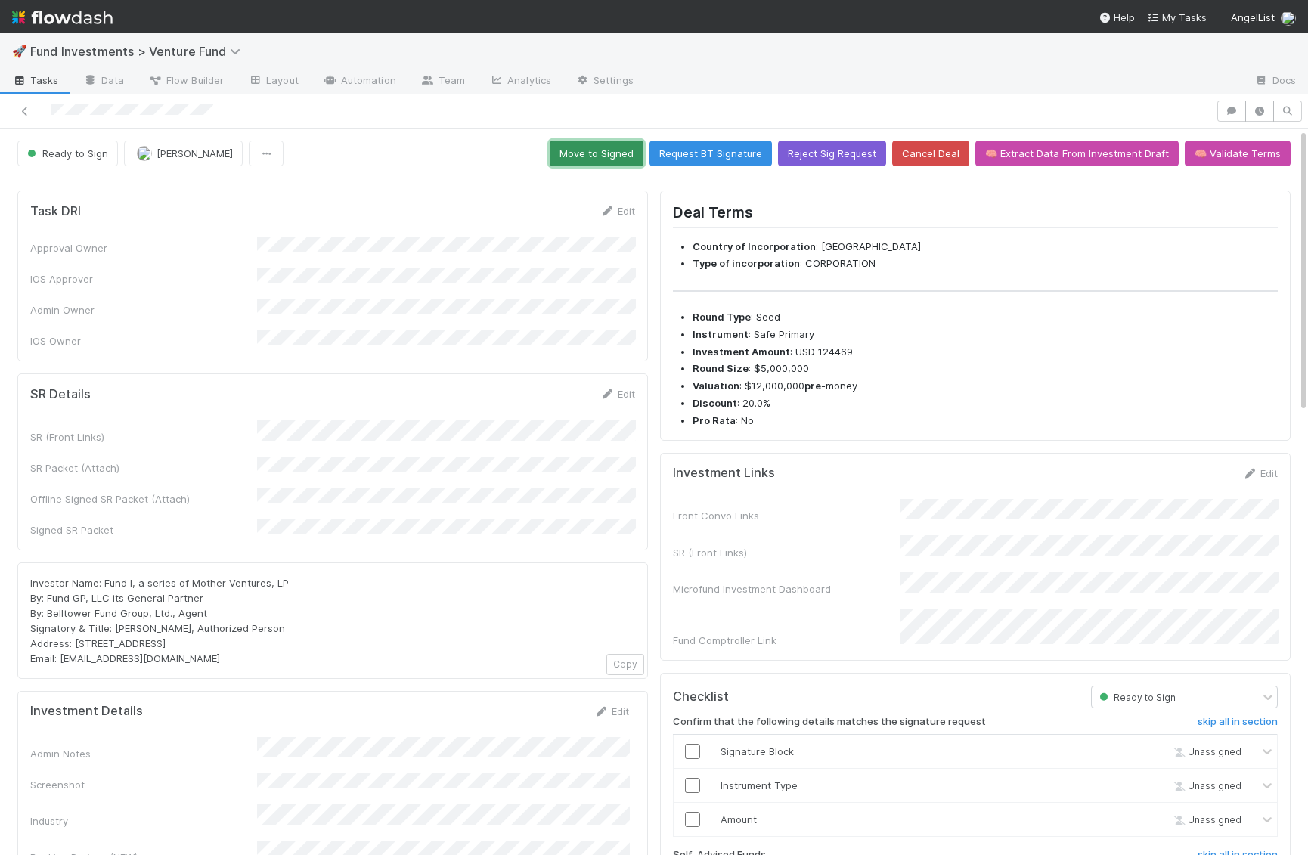
click at [603, 145] on button "Move to Signed" at bounding box center [597, 154] width 94 height 26
click at [592, 150] on button "Move to Signed" at bounding box center [597, 154] width 94 height 26
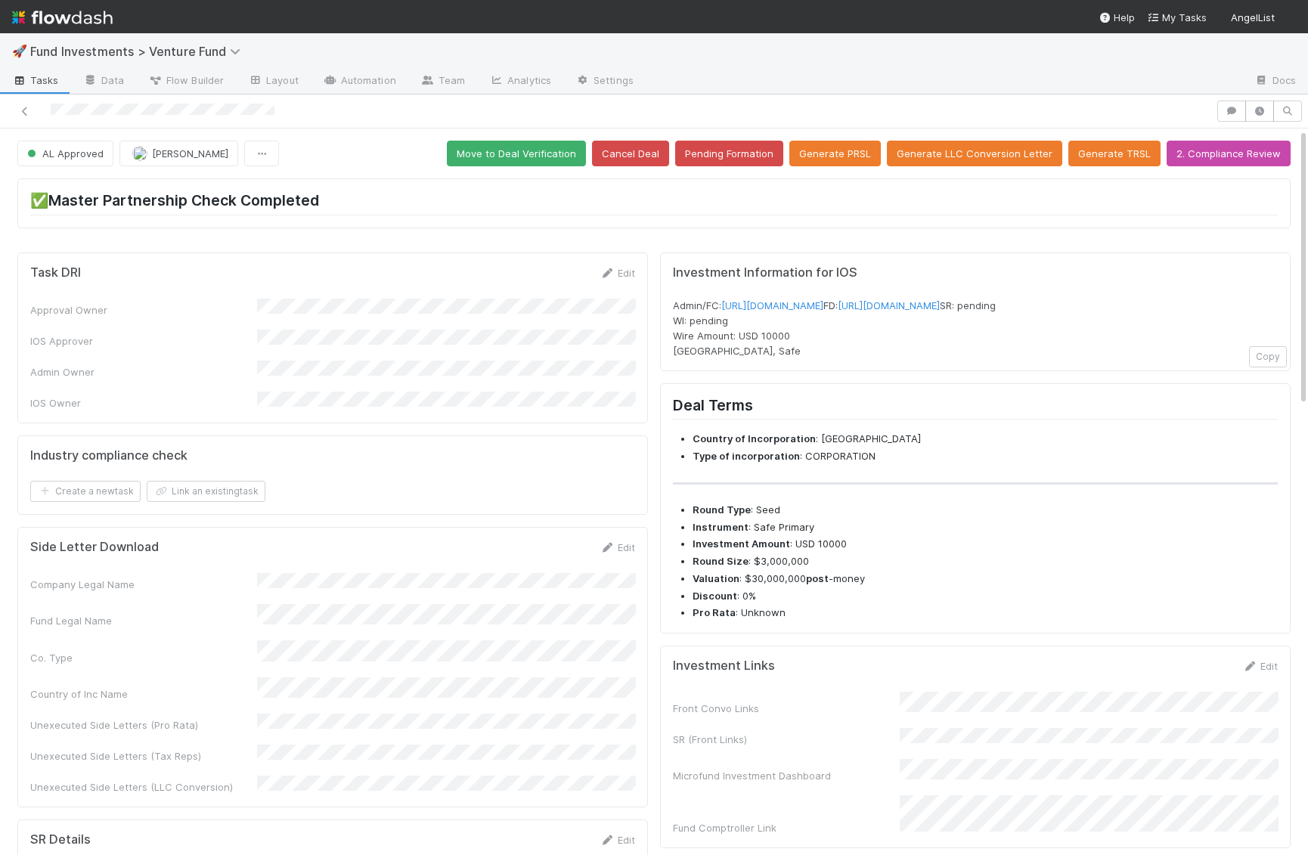
click at [1277, 674] on div "Edit" at bounding box center [1260, 665] width 36 height 15
click at [1272, 672] on link "Edit" at bounding box center [1260, 666] width 36 height 12
click at [1199, 684] on button "Save" at bounding box center [1197, 671] width 43 height 26
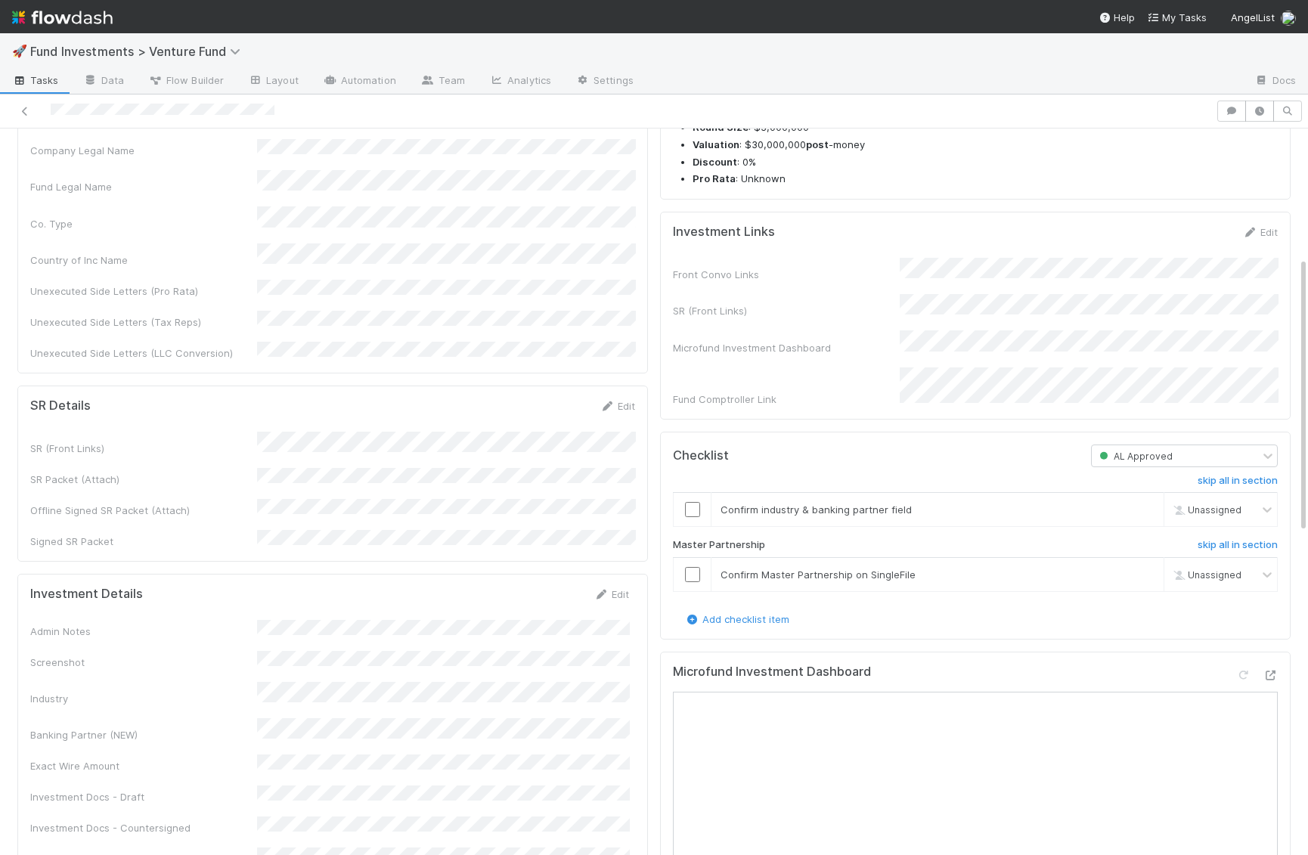
scroll to position [495, 0]
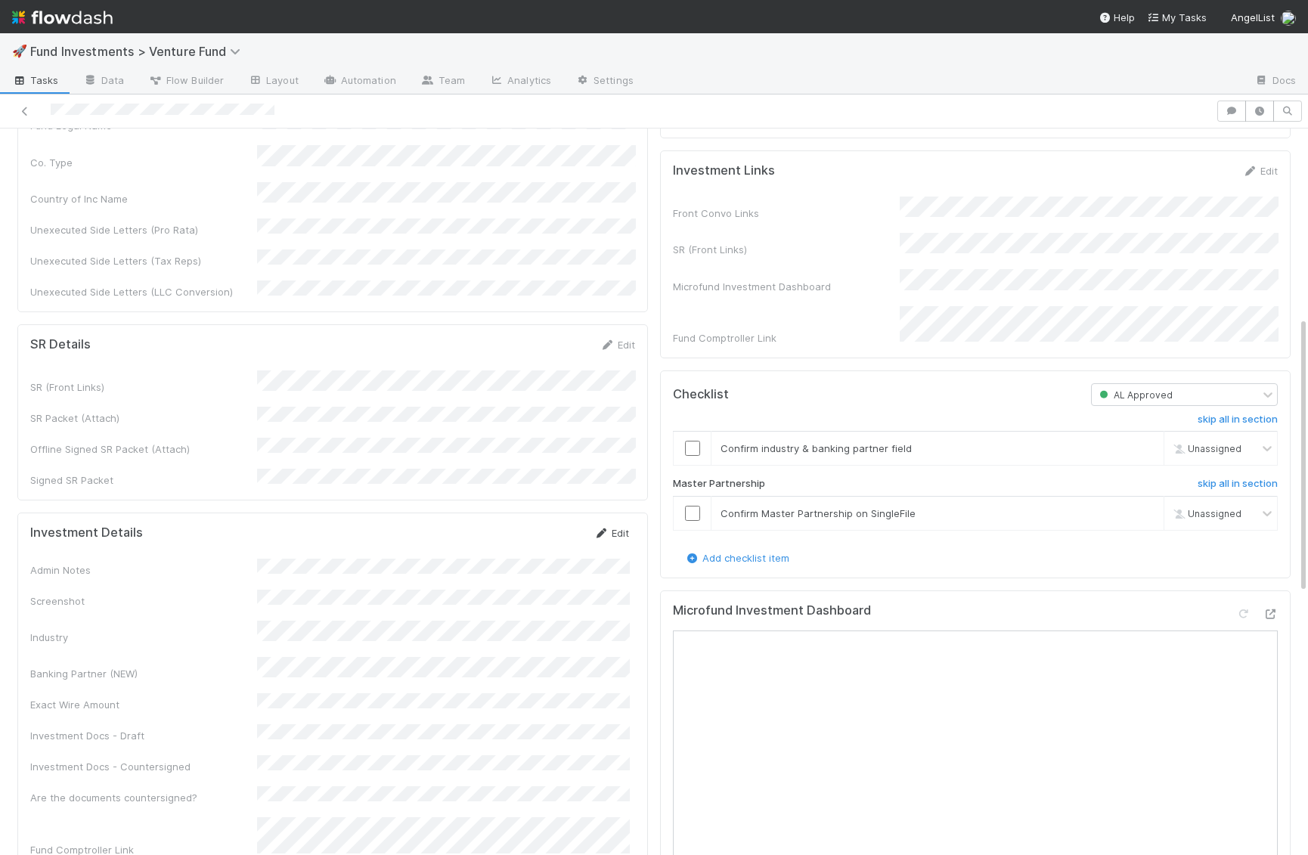
click at [624, 527] on link "Edit" at bounding box center [611, 533] width 36 height 12
click at [553, 525] on button "Save" at bounding box center [548, 538] width 43 height 26
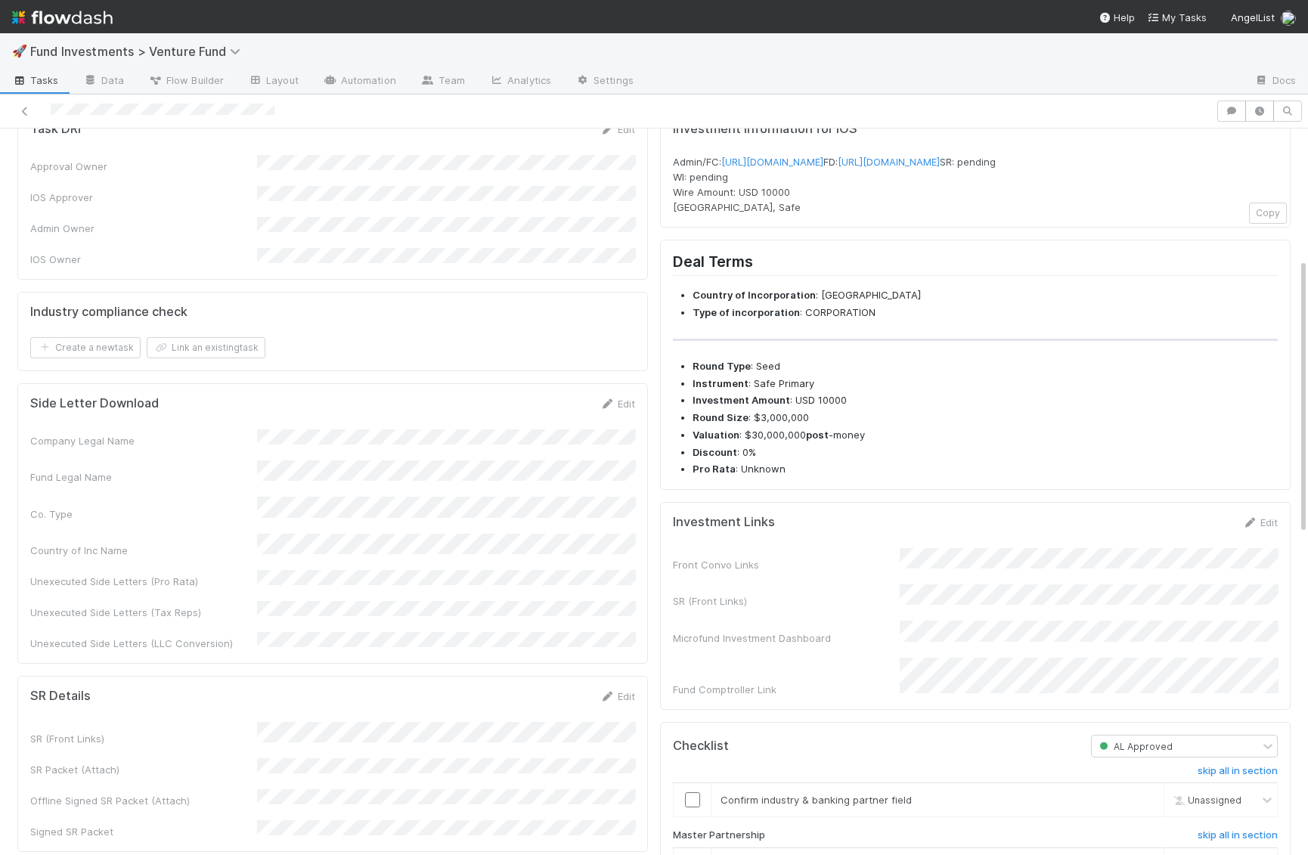
scroll to position [0, 0]
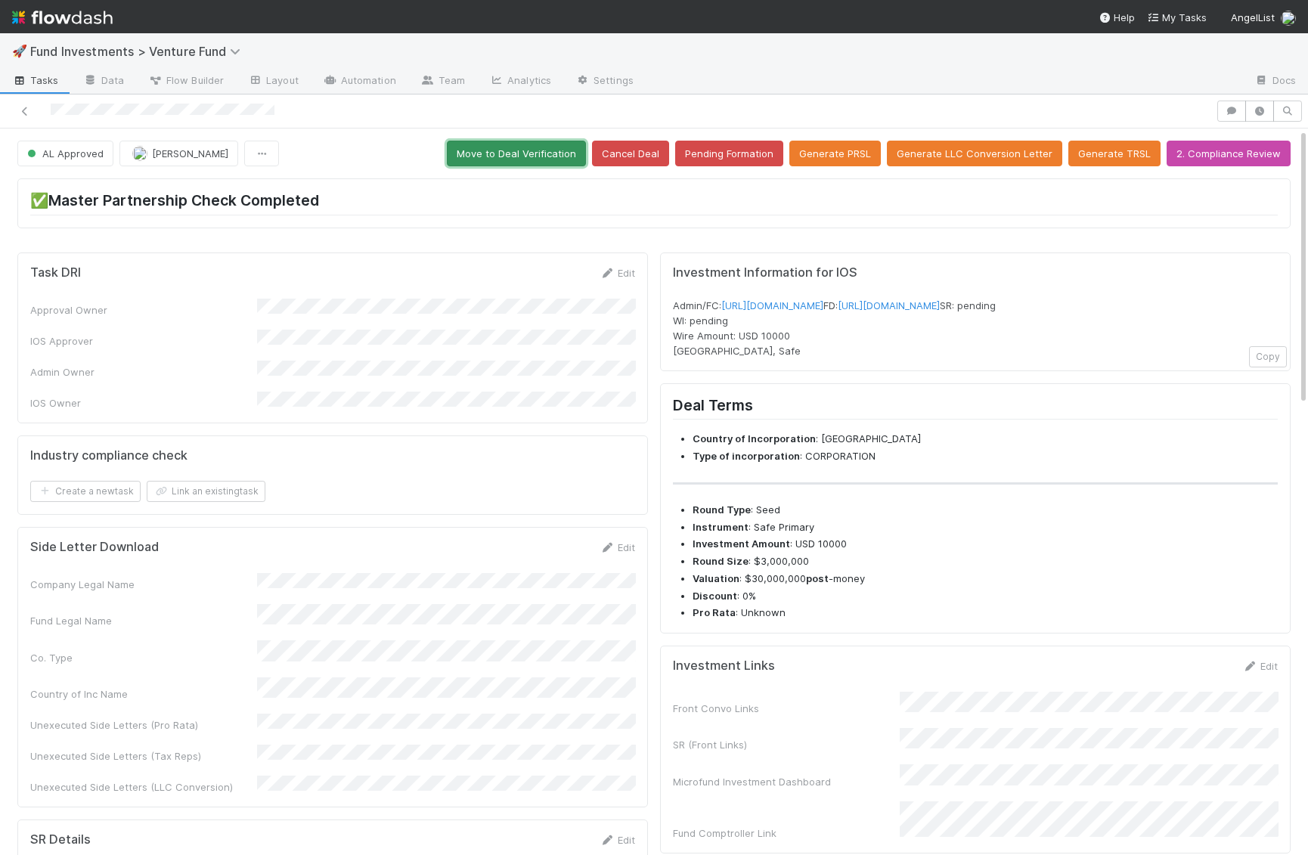
click at [543, 154] on button "Move to Deal Verification" at bounding box center [516, 154] width 139 height 26
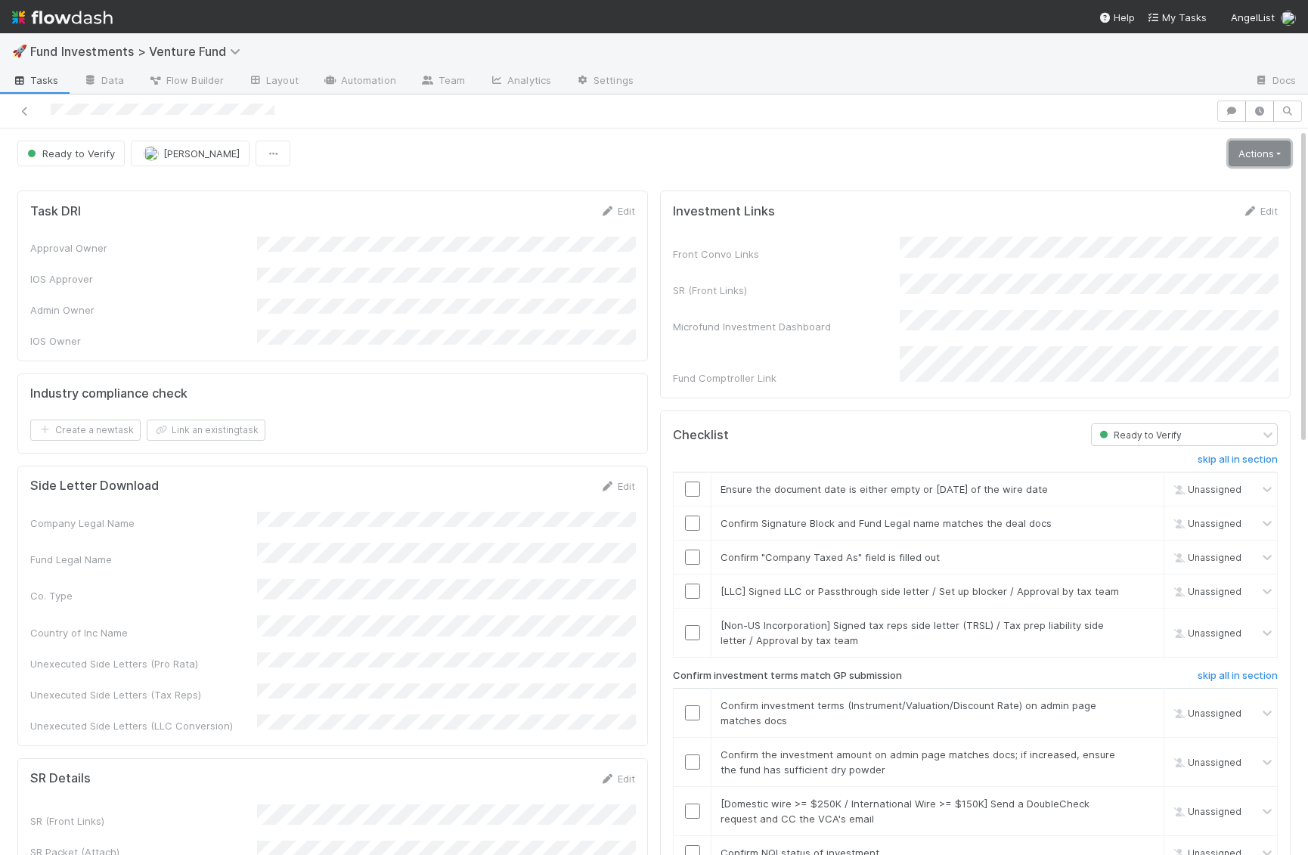
click at [1263, 153] on link "Actions" at bounding box center [1260, 154] width 62 height 26
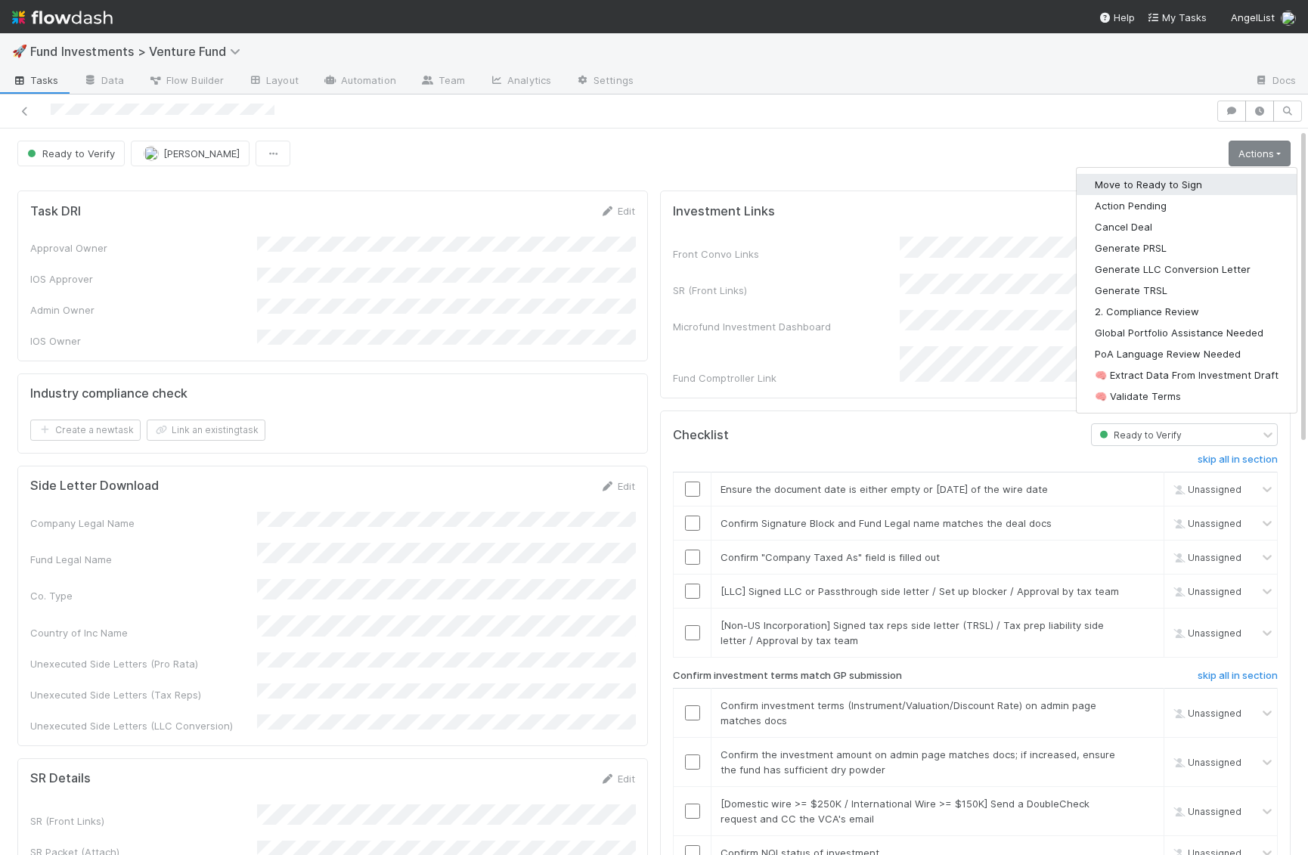
click at [1187, 178] on button "Move to Ready to Sign" at bounding box center [1187, 184] width 220 height 21
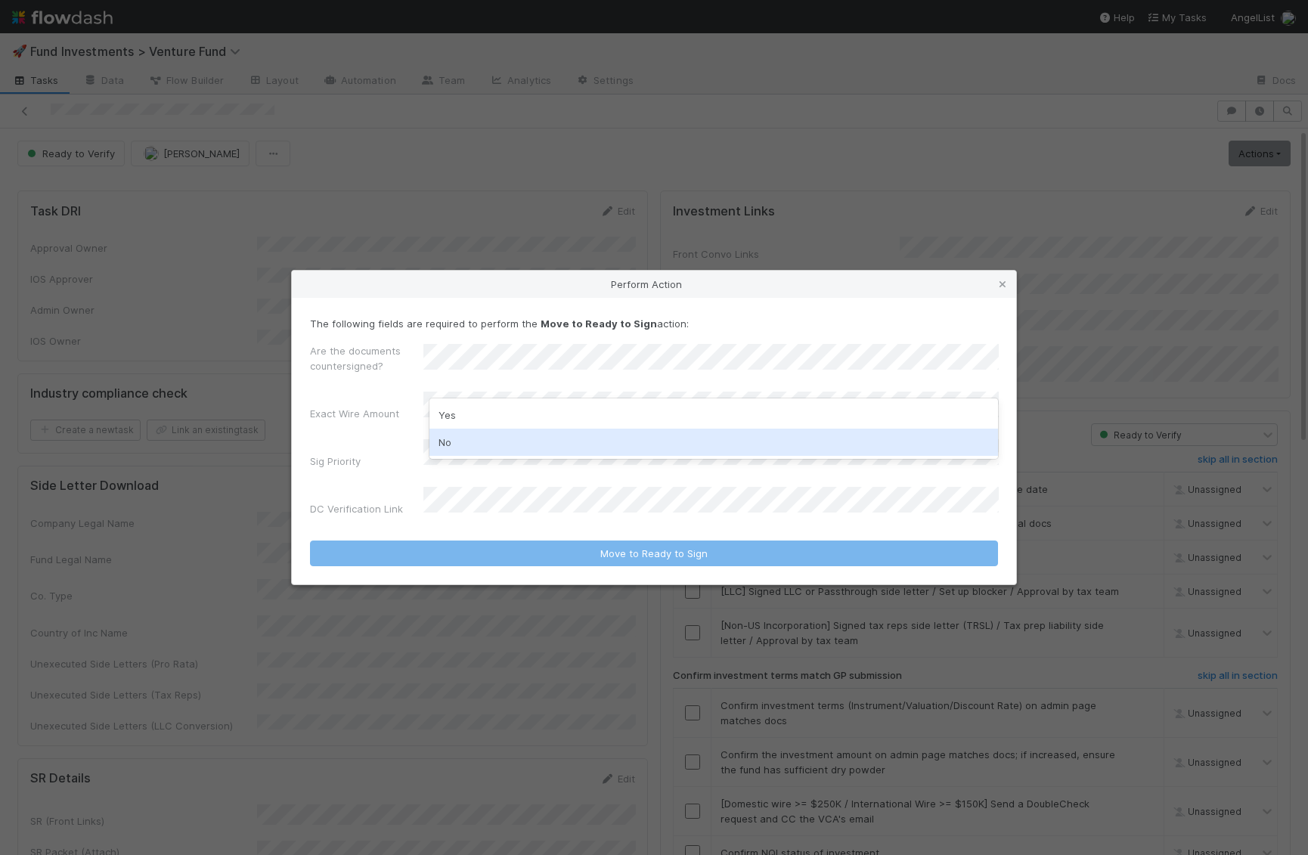
click at [452, 433] on div "No" at bounding box center [713, 442] width 569 height 27
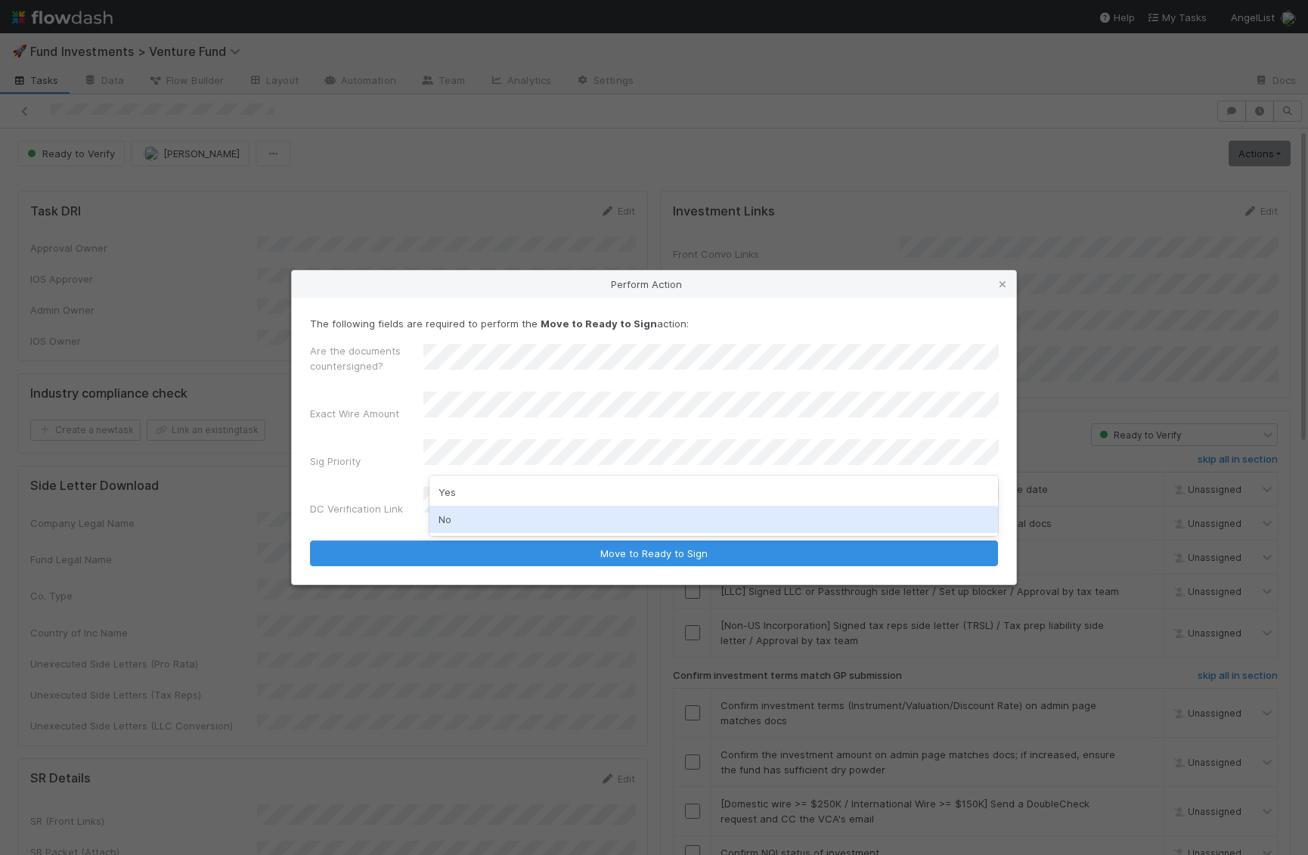
click at [449, 522] on div "No" at bounding box center [713, 519] width 569 height 27
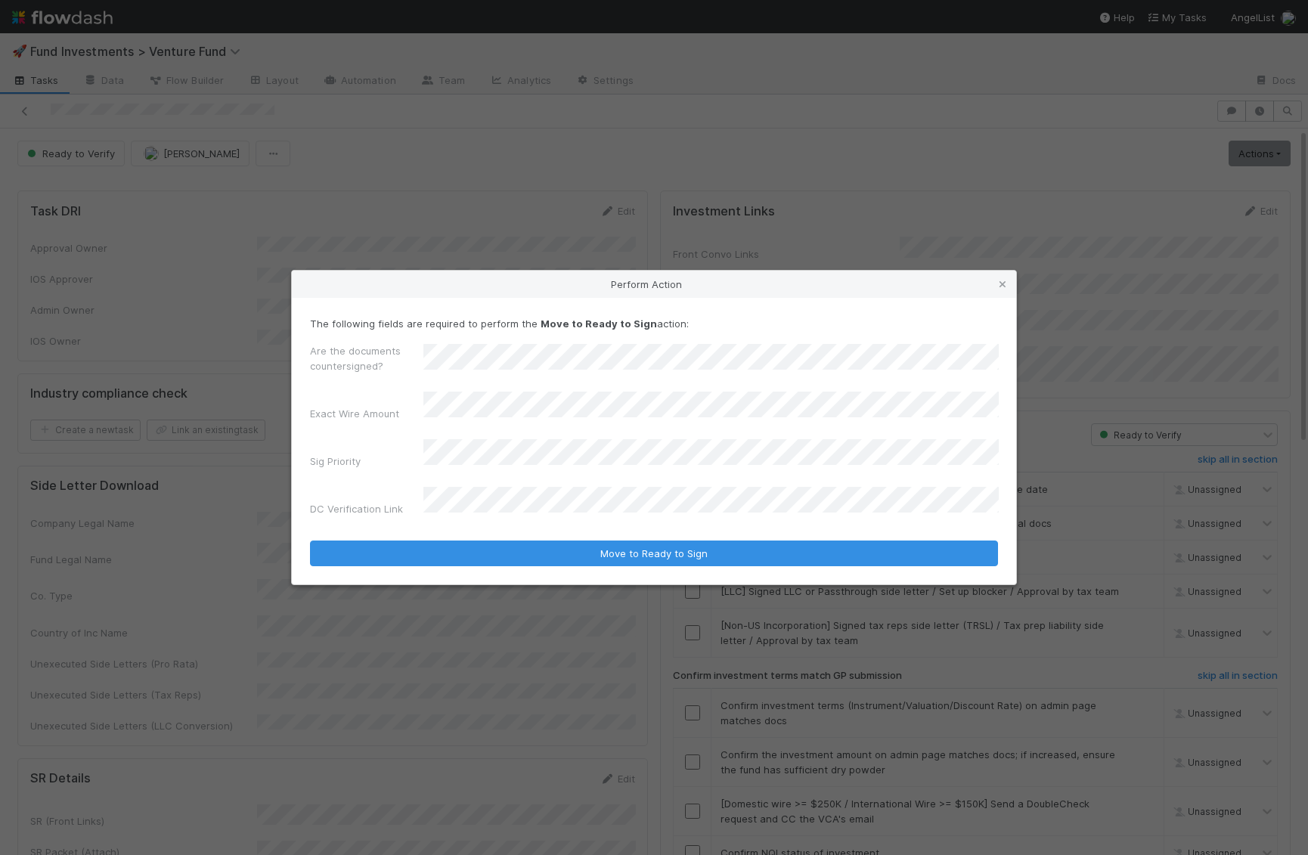
click at [450, 511] on form "The following fields are required to perform the Move to Ready to Sign action: …" at bounding box center [654, 441] width 688 height 250
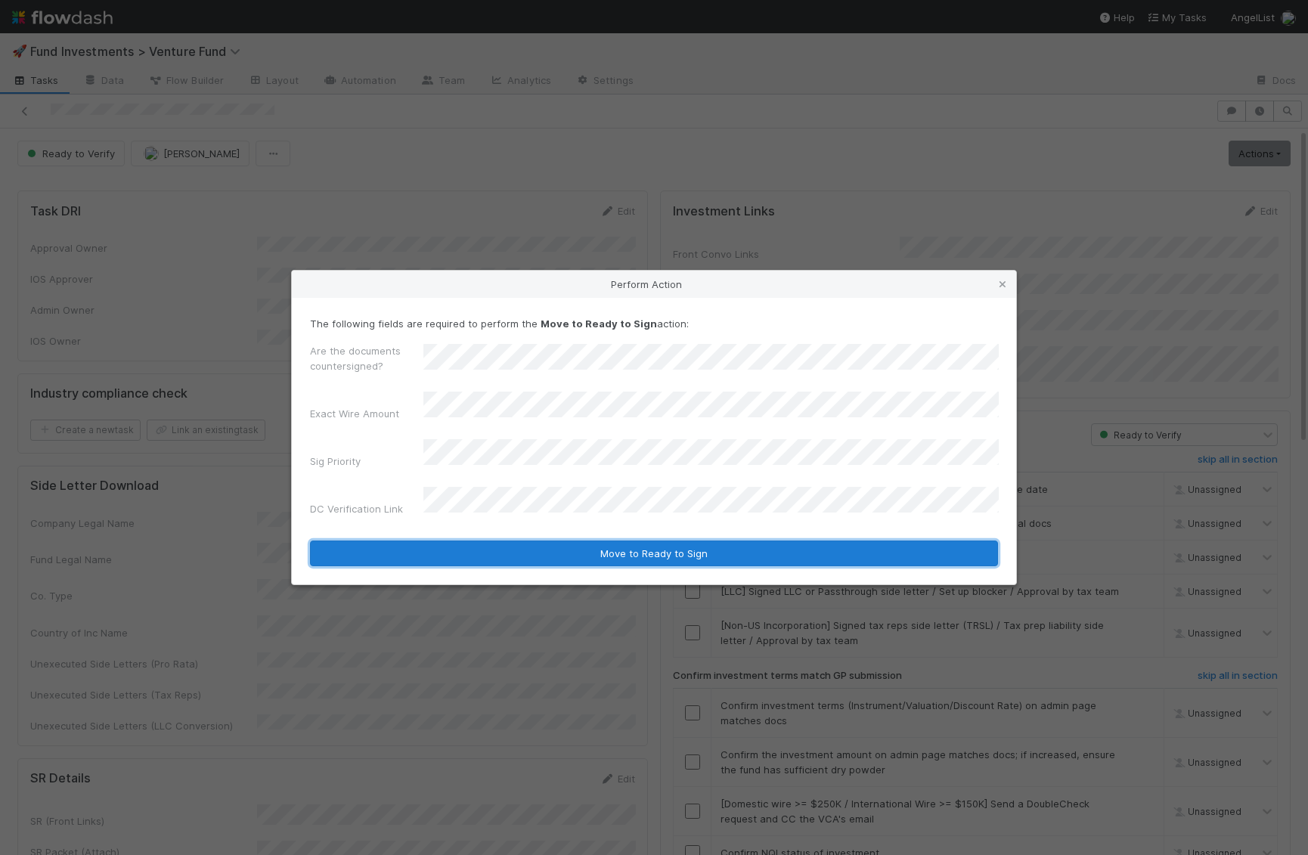
click at [516, 541] on button "Move to Ready to Sign" at bounding box center [654, 554] width 688 height 26
